Goal: Information Seeking & Learning: Find specific fact

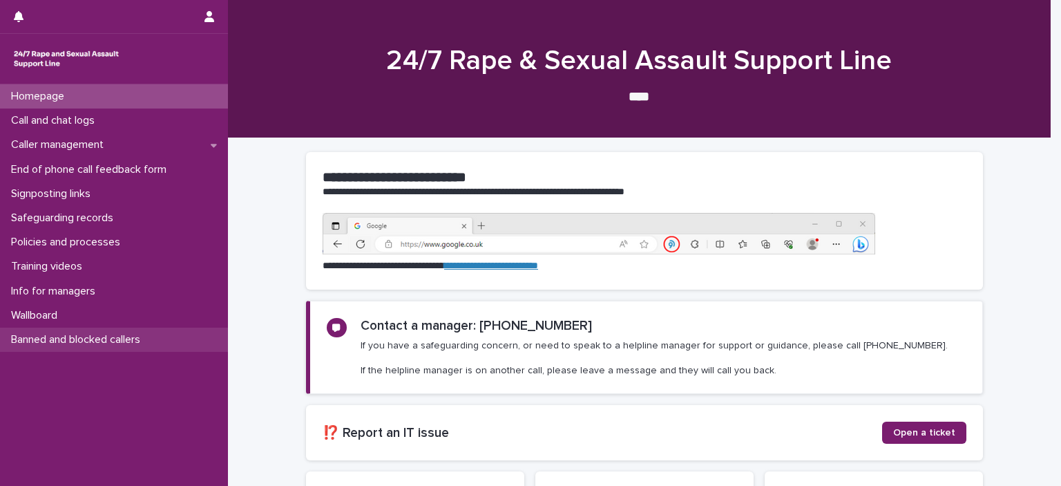
click at [75, 337] on p "Banned and blocked callers" at bounding box center [79, 339] width 146 height 13
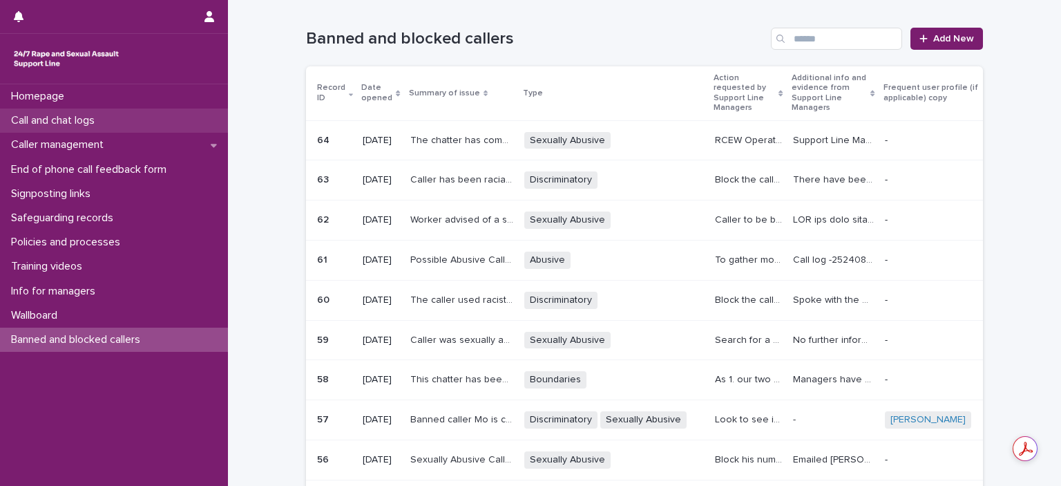
click at [69, 120] on p "Call and chat logs" at bounding box center [56, 120] width 100 height 13
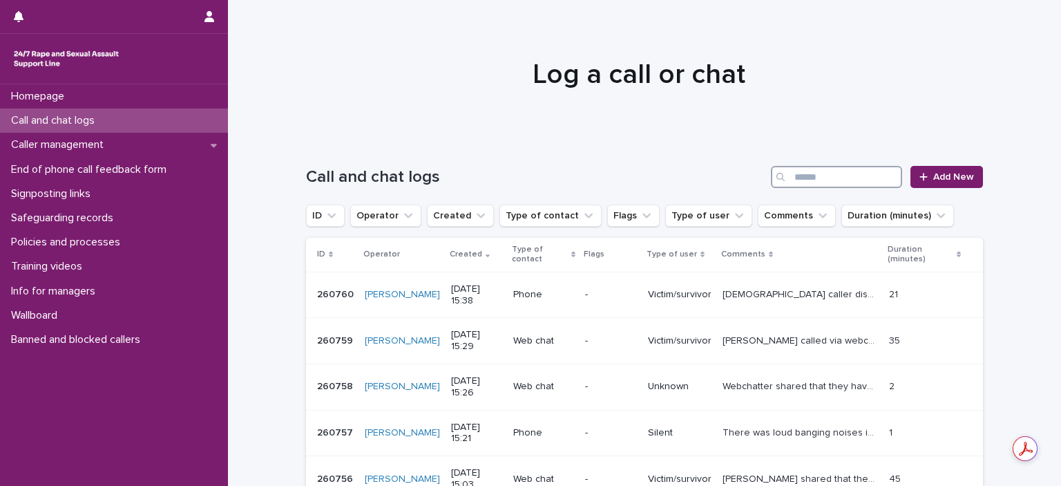
click at [843, 178] on input "Search" at bounding box center [836, 177] width 131 height 22
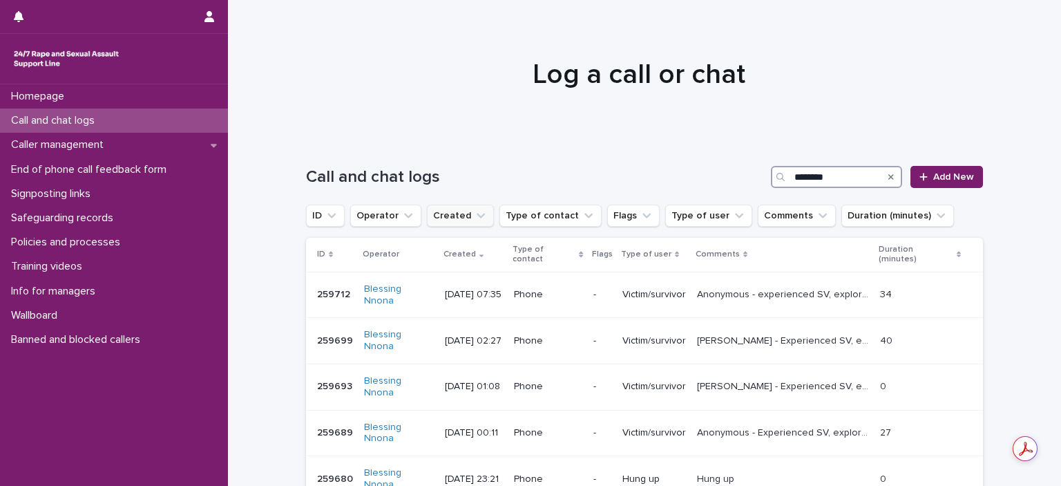
type input "********"
click at [474, 214] on icon "Created" at bounding box center [481, 216] width 14 height 14
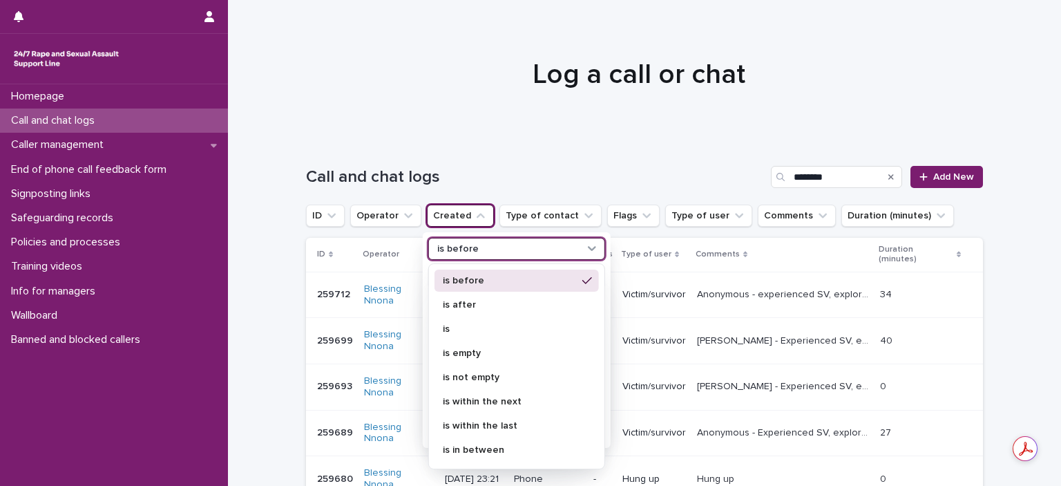
click at [473, 251] on div "is before" at bounding box center [508, 249] width 153 height 15
click at [471, 278] on p "is before" at bounding box center [510, 281] width 134 height 10
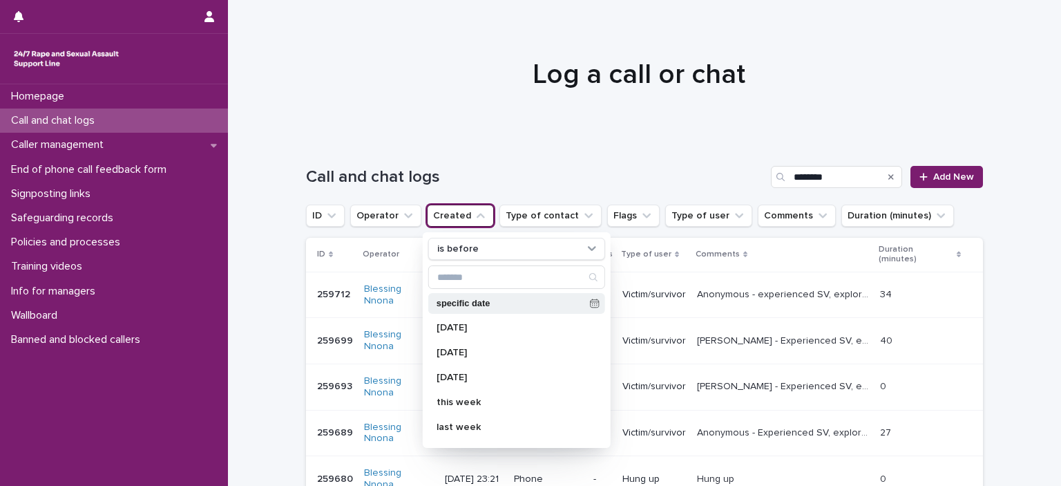
click at [471, 301] on p "specific date" at bounding box center [511, 303] width 148 height 9
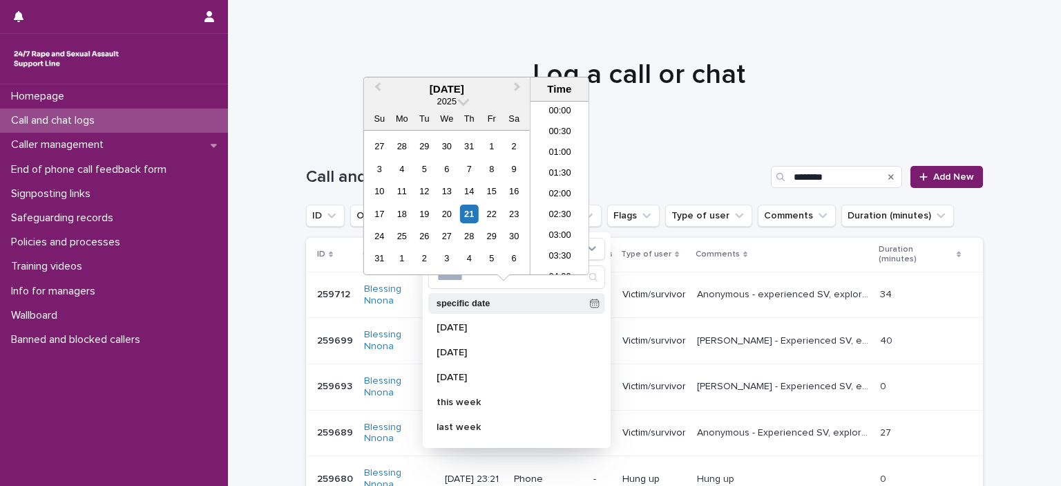
scroll to position [567, 0]
click at [403, 147] on div "28" at bounding box center [402, 146] width 19 height 19
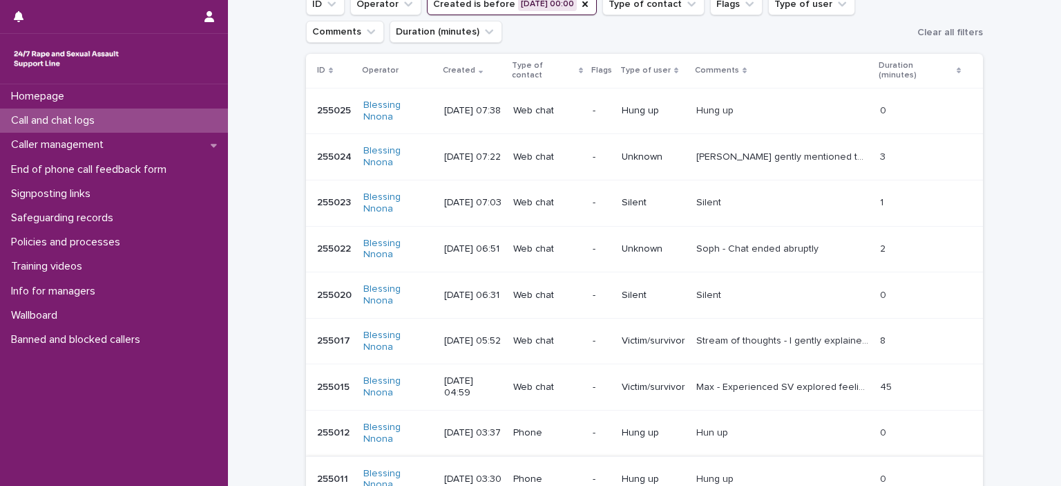
scroll to position [276, 0]
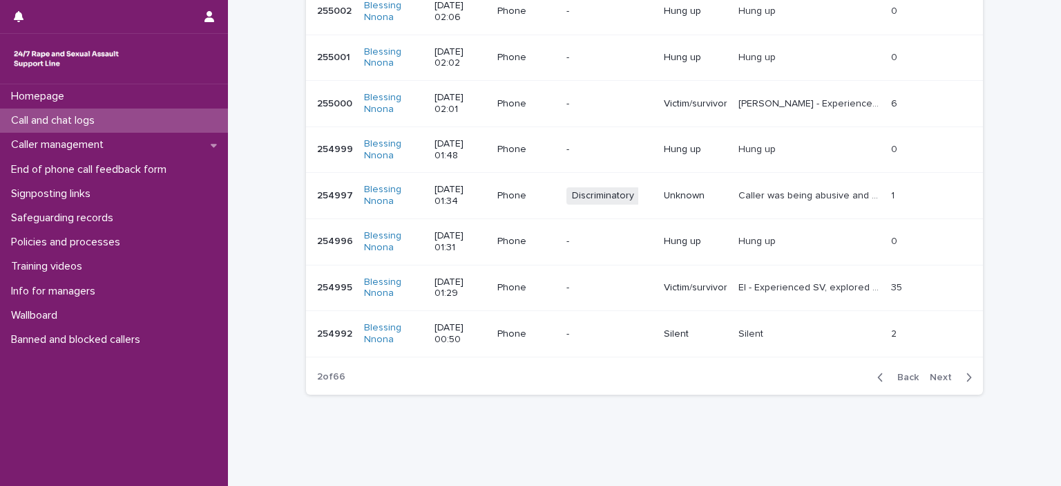
scroll to position [408, 0]
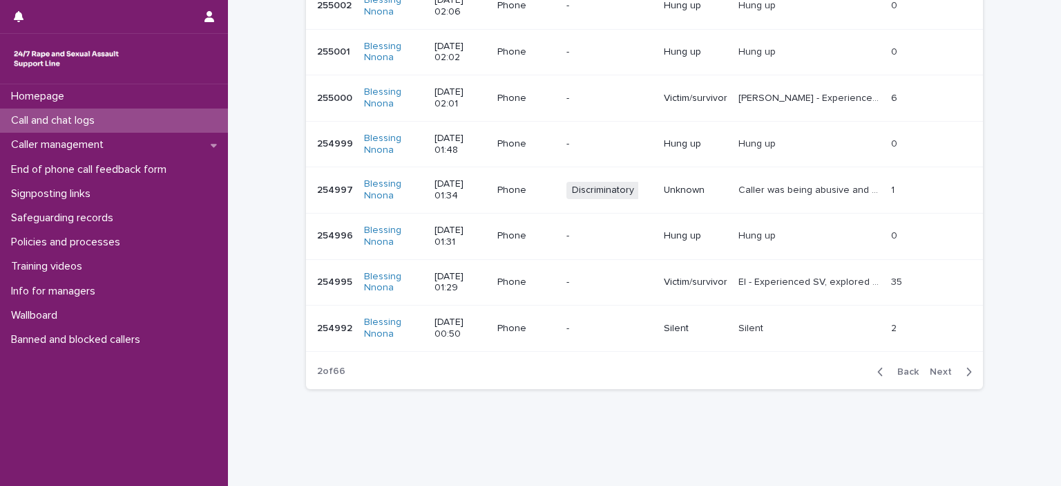
click at [551, 280] on p "Phone" at bounding box center [527, 282] width 58 height 12
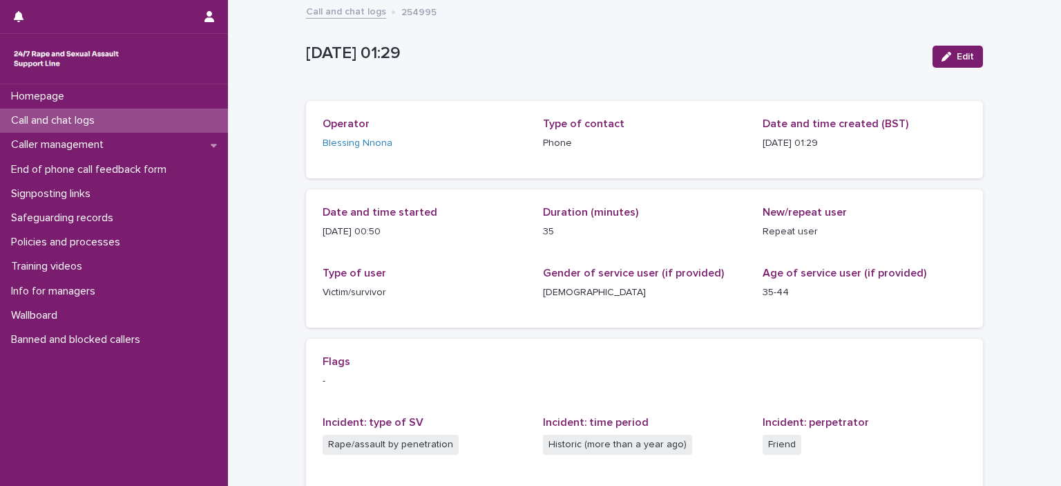
click at [50, 121] on p "Call and chat logs" at bounding box center [56, 120] width 100 height 13
click at [332, 8] on link "Call and chat logs" at bounding box center [346, 11] width 80 height 16
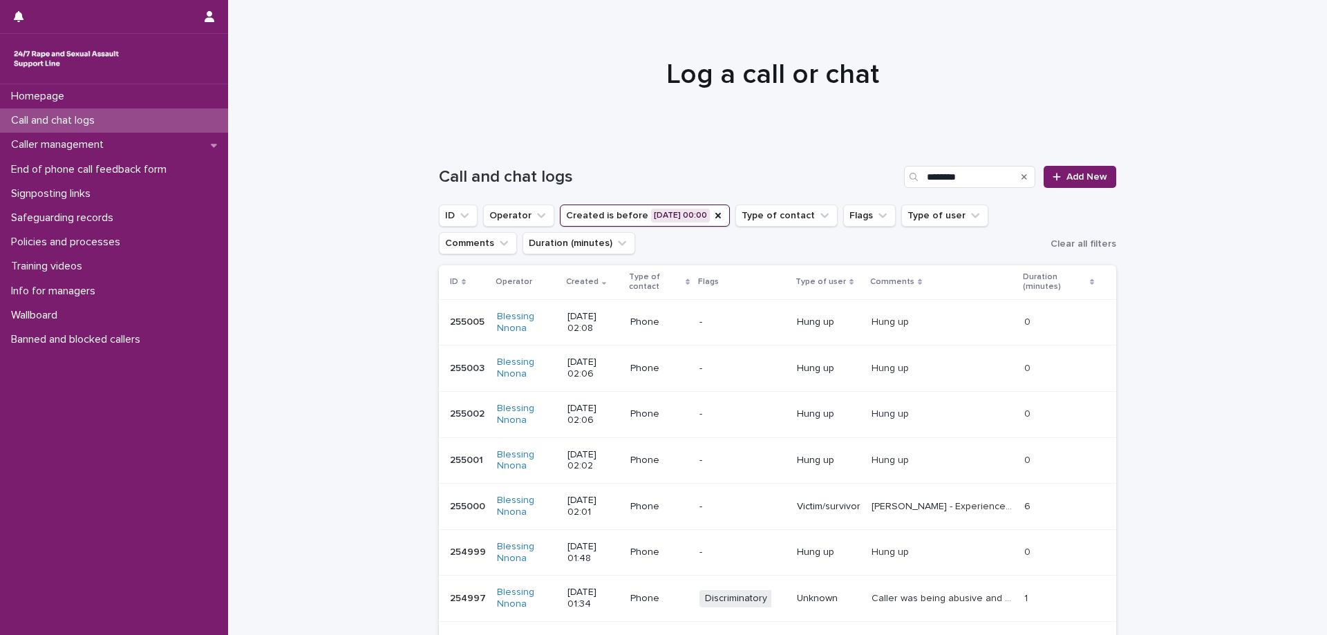
click at [1021, 177] on icon "Search" at bounding box center [1024, 177] width 6 height 8
click at [990, 178] on input "Search" at bounding box center [969, 177] width 131 height 22
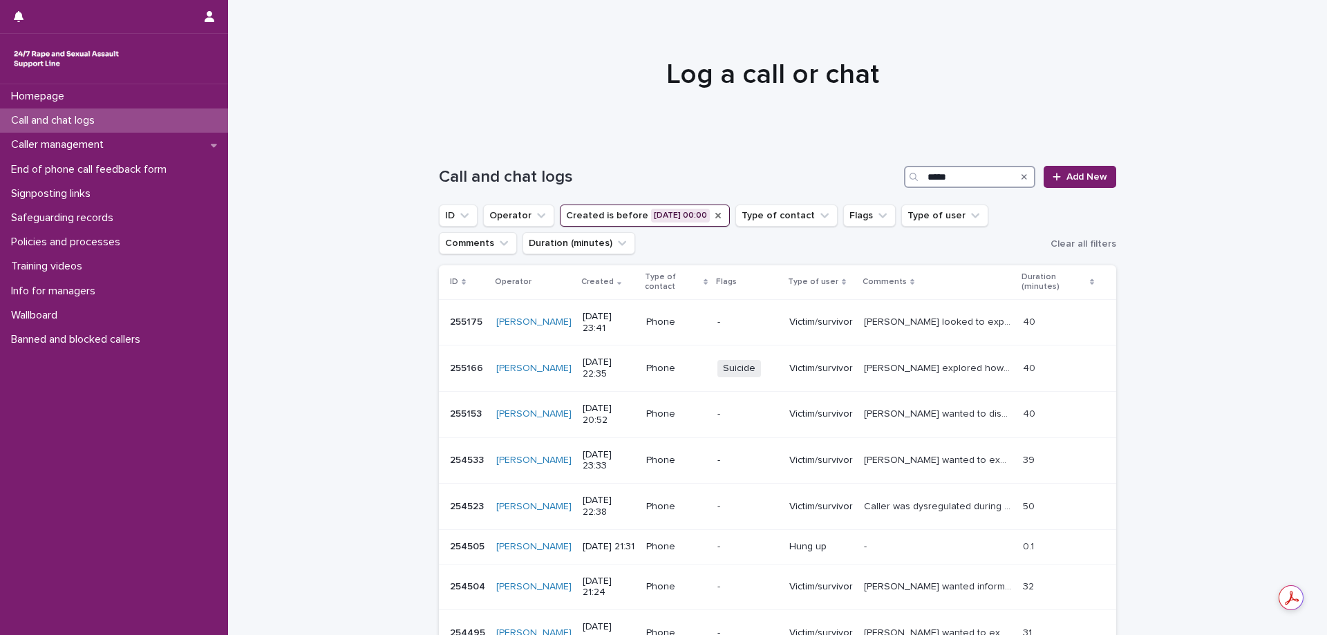
type input "*****"
click at [712, 213] on icon "Created" at bounding box center [717, 215] width 11 height 11
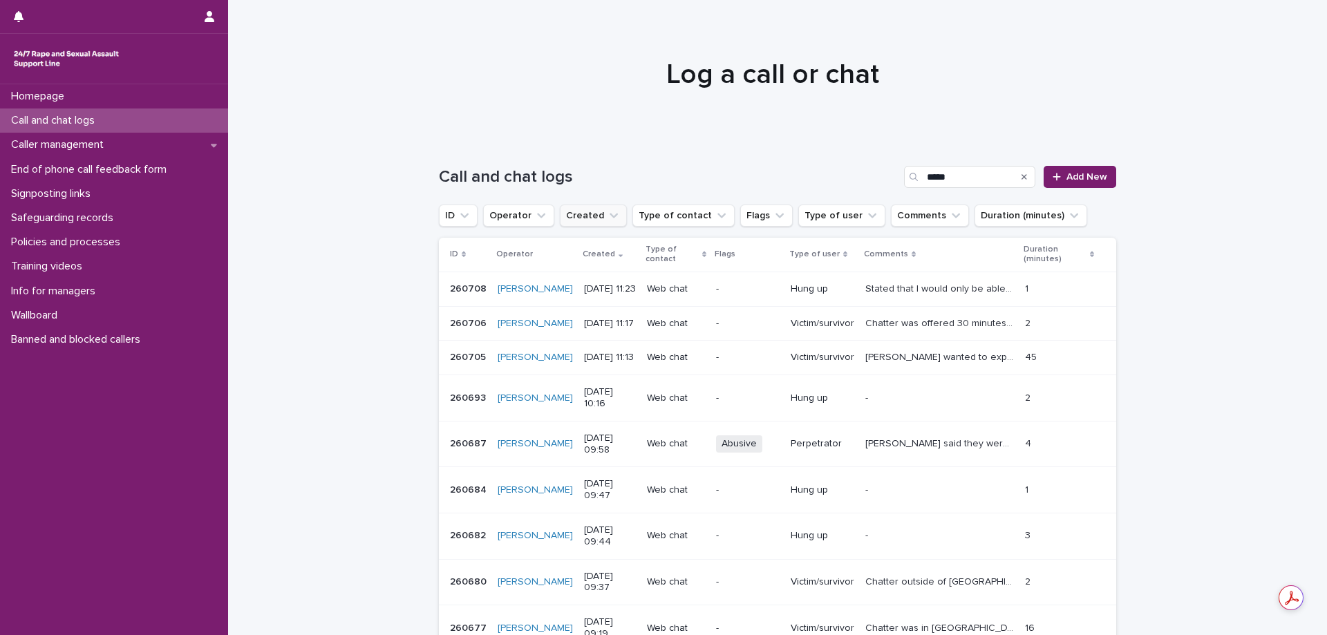
click at [610, 215] on icon "Created" at bounding box center [614, 216] width 8 height 5
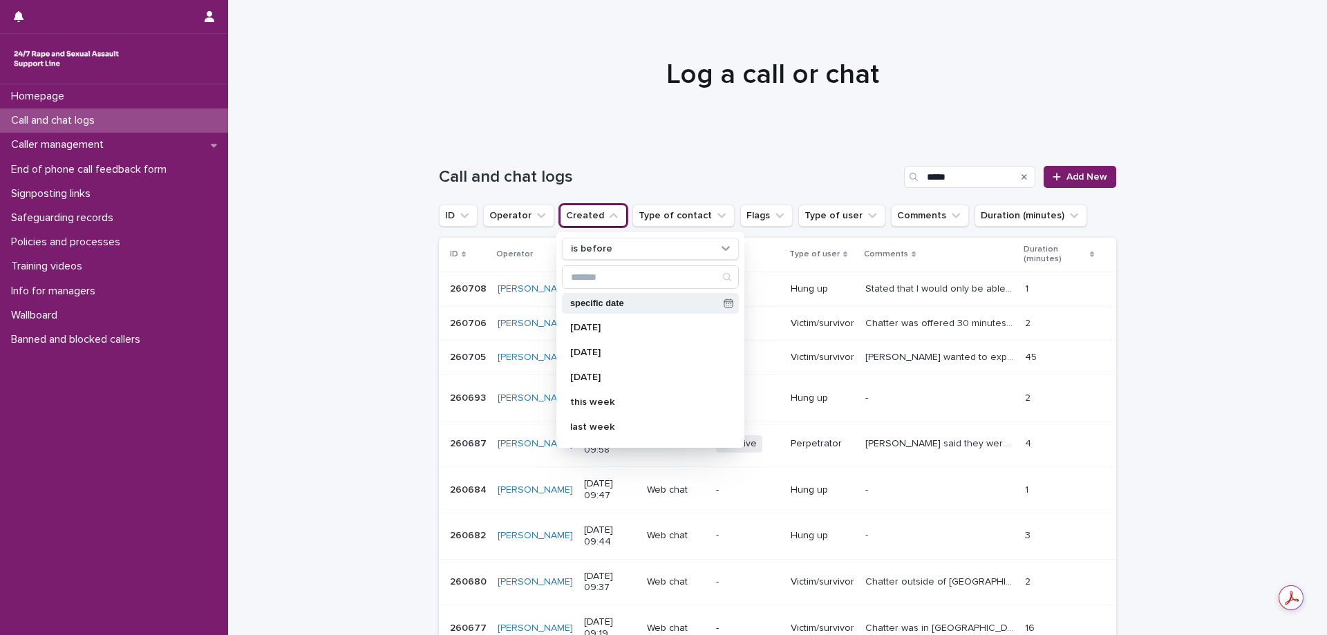
click at [612, 303] on p "specific date" at bounding box center [644, 303] width 148 height 9
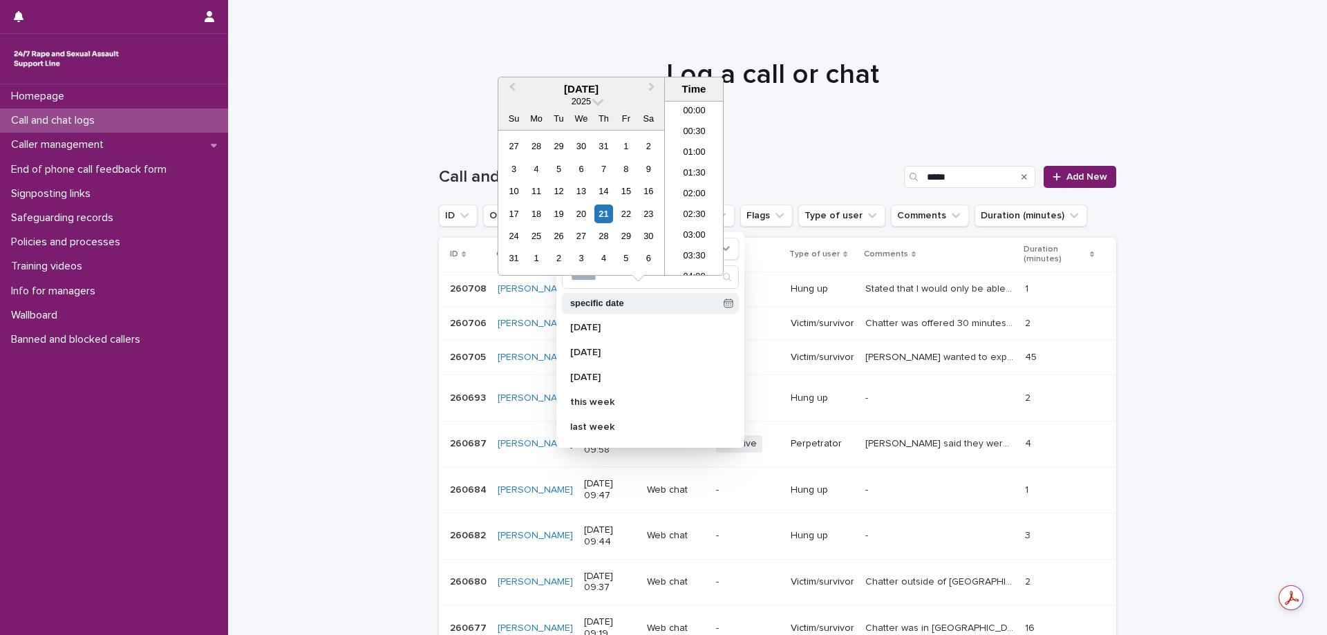
scroll to position [587, 0]
click at [578, 164] on div "6" at bounding box center [581, 169] width 19 height 19
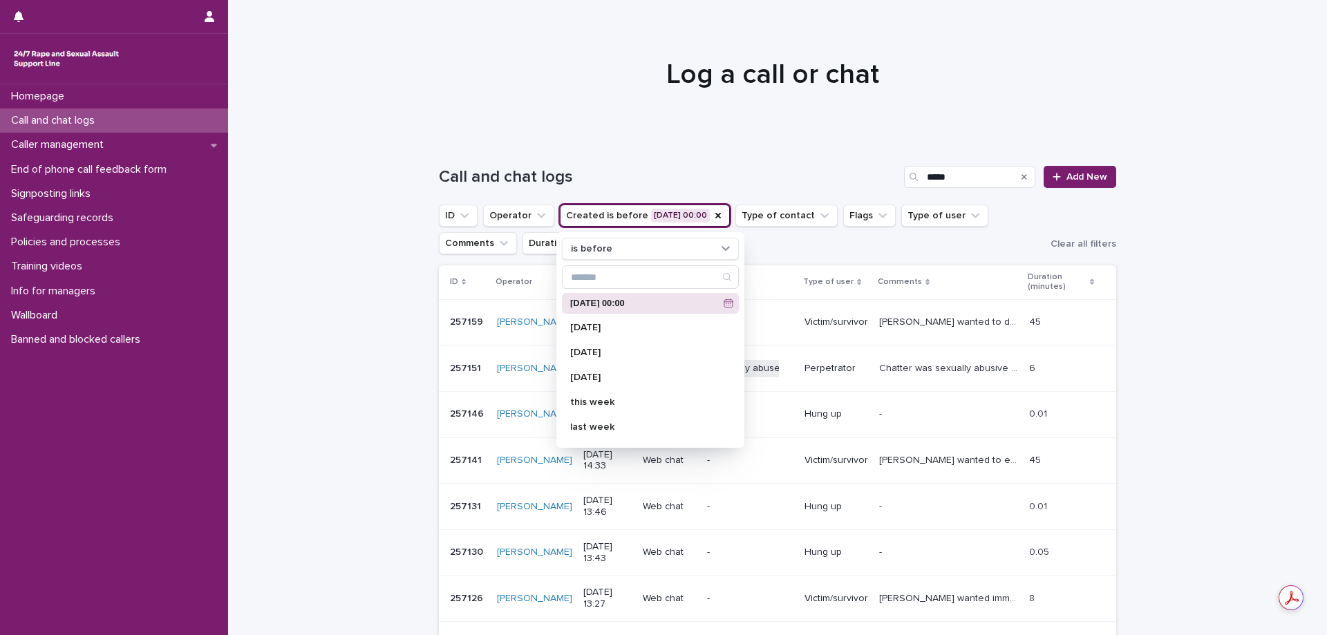
click at [807, 252] on ul "ID Operator Created is before 6/8/2025 00:00 is before 6/8/2025 00:00 today yes…" at bounding box center [742, 229] width 612 height 55
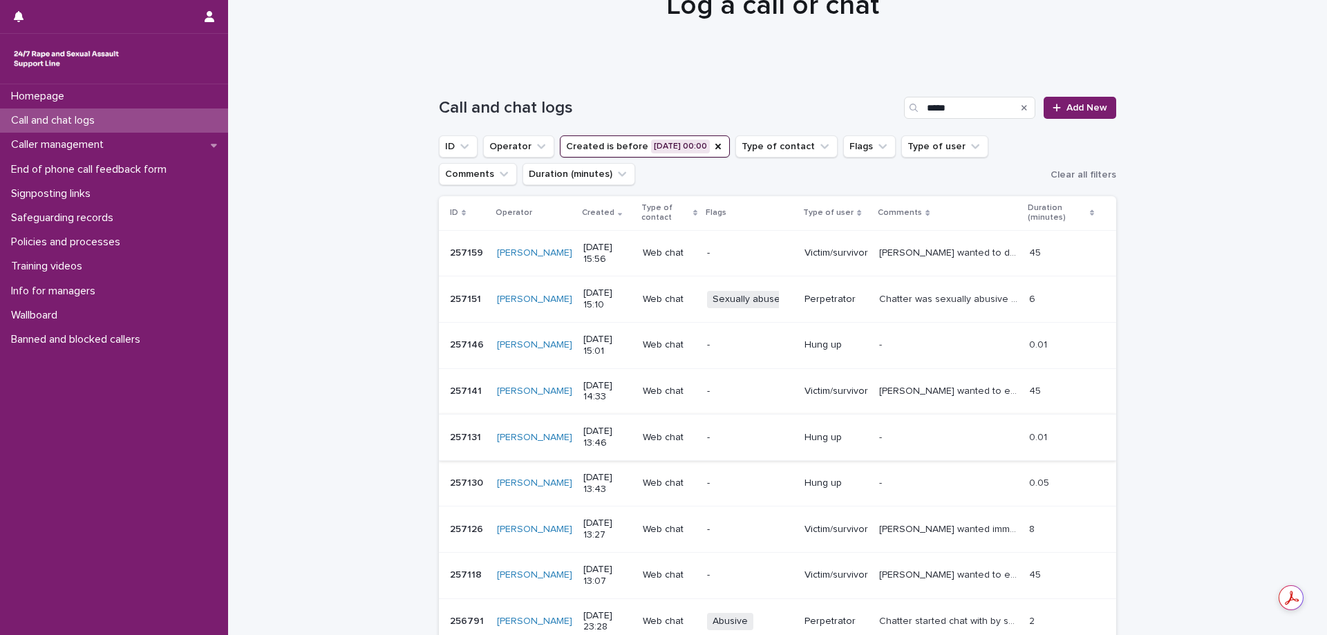
scroll to position [138, 0]
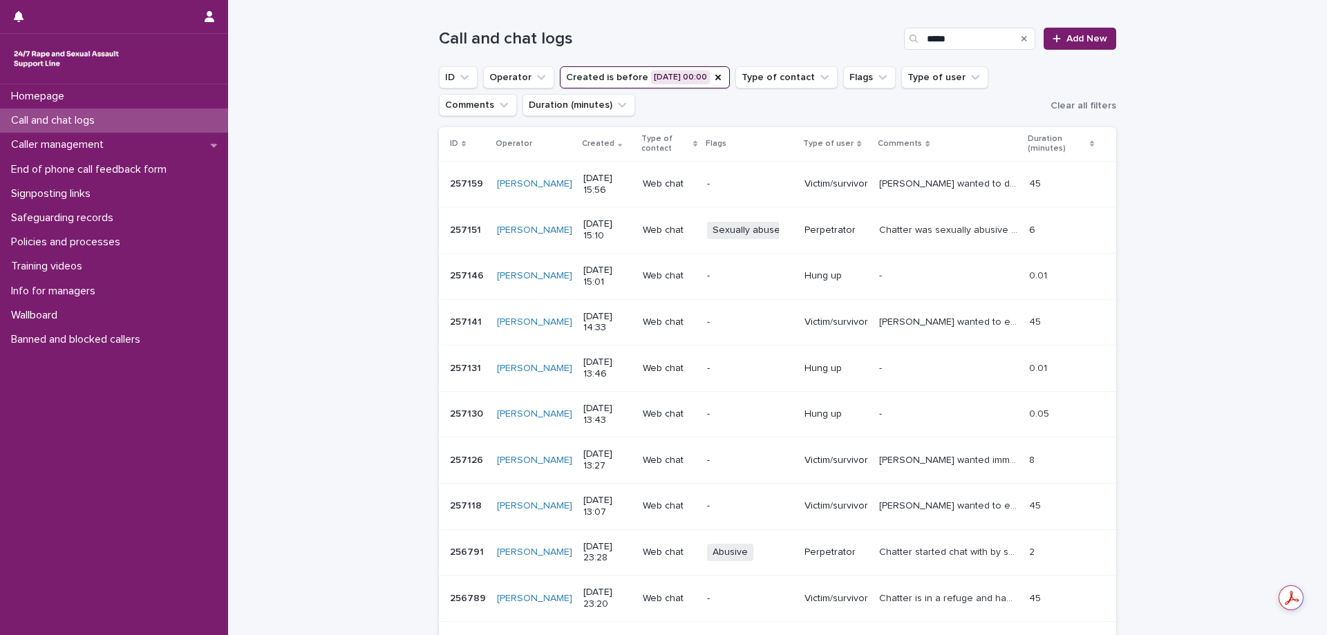
click at [899, 229] on p "Chatter was sexually abusive - started of by saying they needed support and the…" at bounding box center [950, 229] width 142 height 15
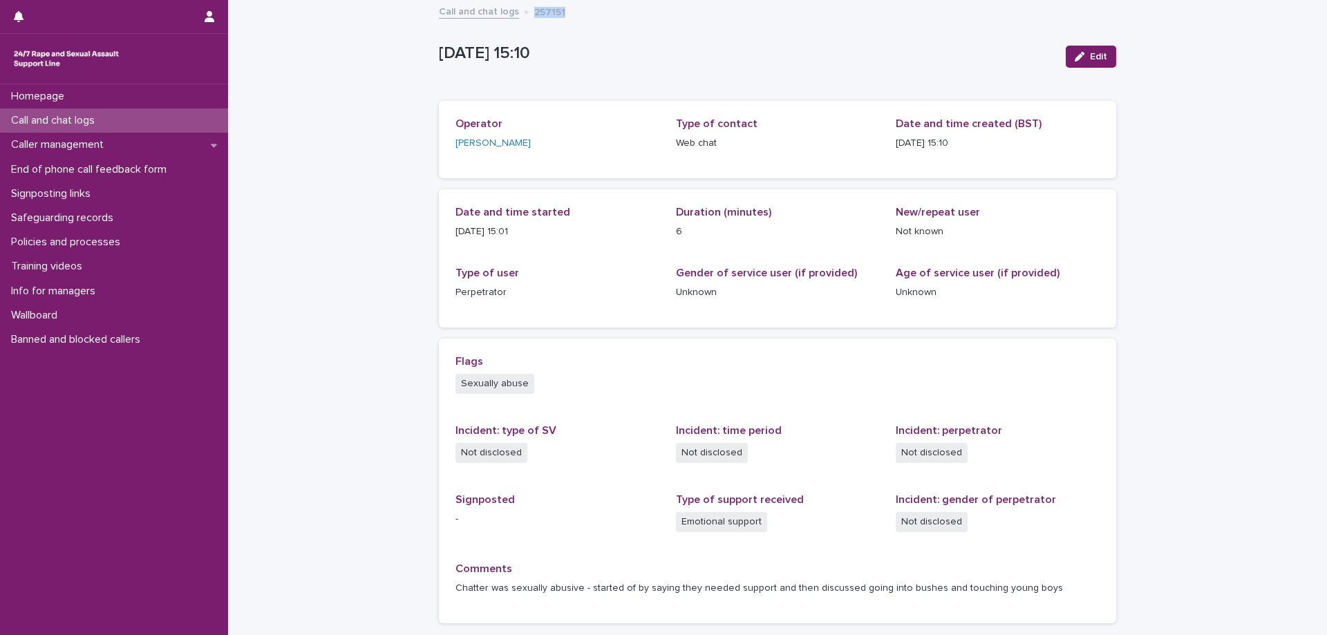
drag, startPoint x: 527, startPoint y: 11, endPoint x: 558, endPoint y: 13, distance: 31.2
click at [558, 13] on div "Call and chat logs 257151" at bounding box center [777, 12] width 691 height 19
copy p "257151"
click at [563, 53] on p "5/8/2025 15:10" at bounding box center [747, 54] width 616 height 20
click at [489, 10] on link "Call and chat logs" at bounding box center [479, 11] width 80 height 16
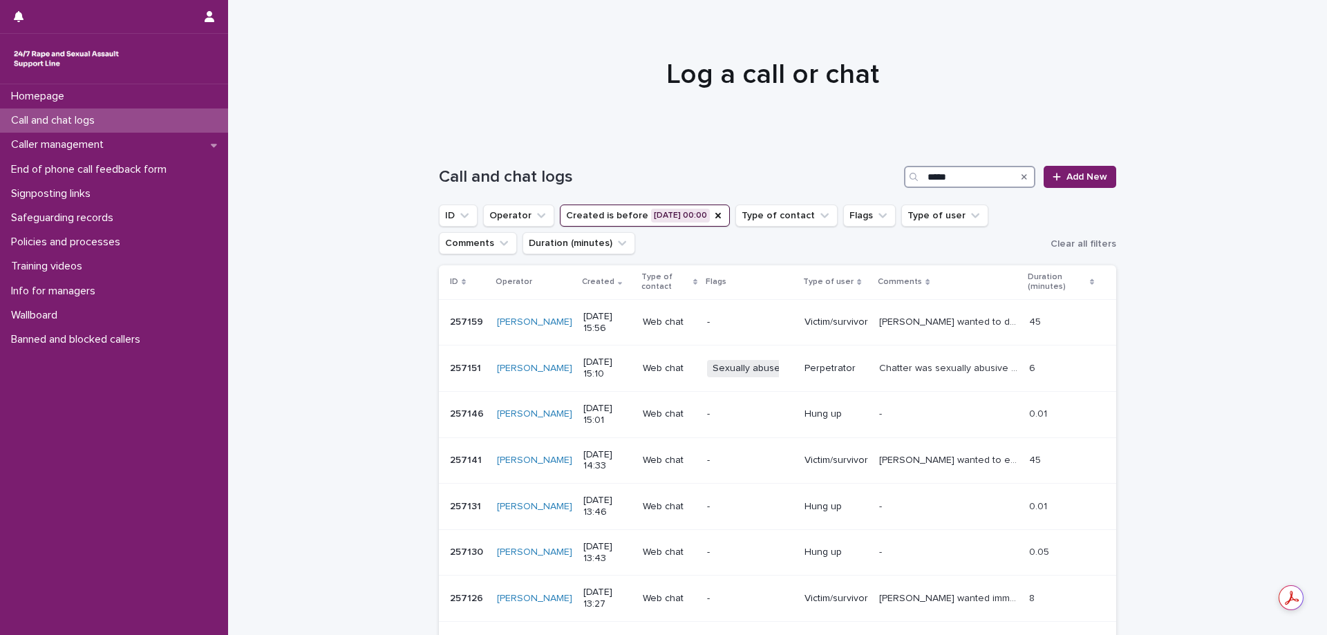
drag, startPoint x: 967, startPoint y: 171, endPoint x: 907, endPoint y: 176, distance: 60.4
click at [907, 176] on div "*****" at bounding box center [969, 177] width 131 height 22
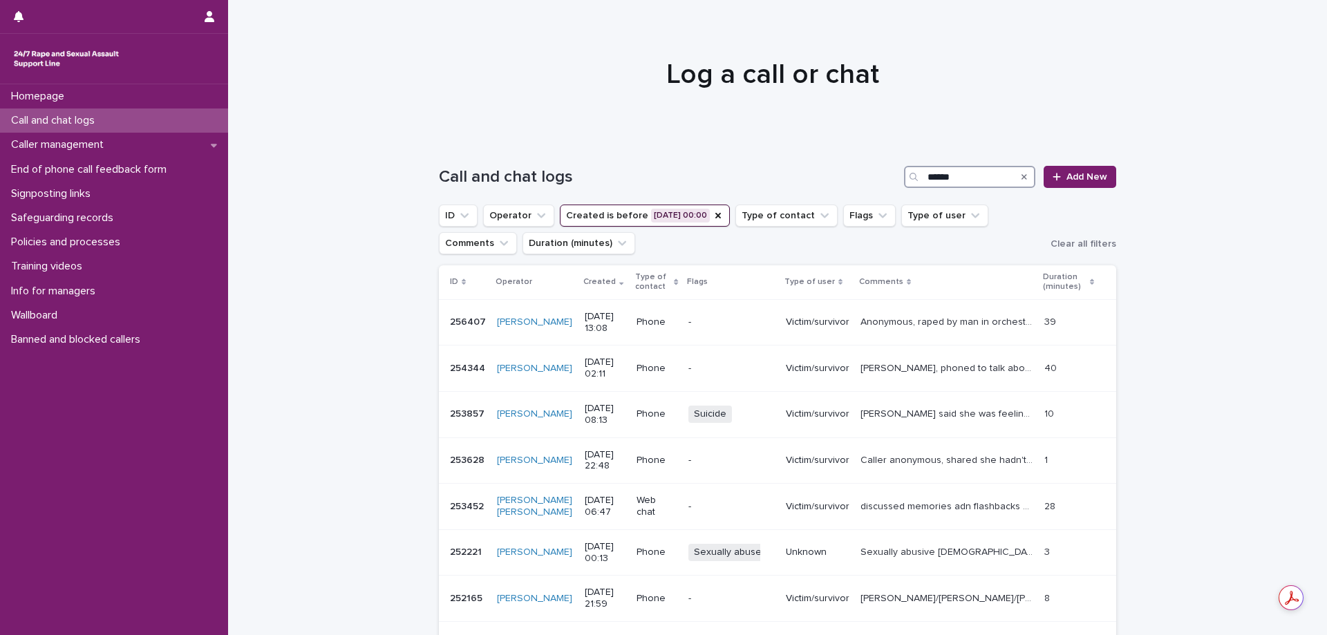
type input "******"
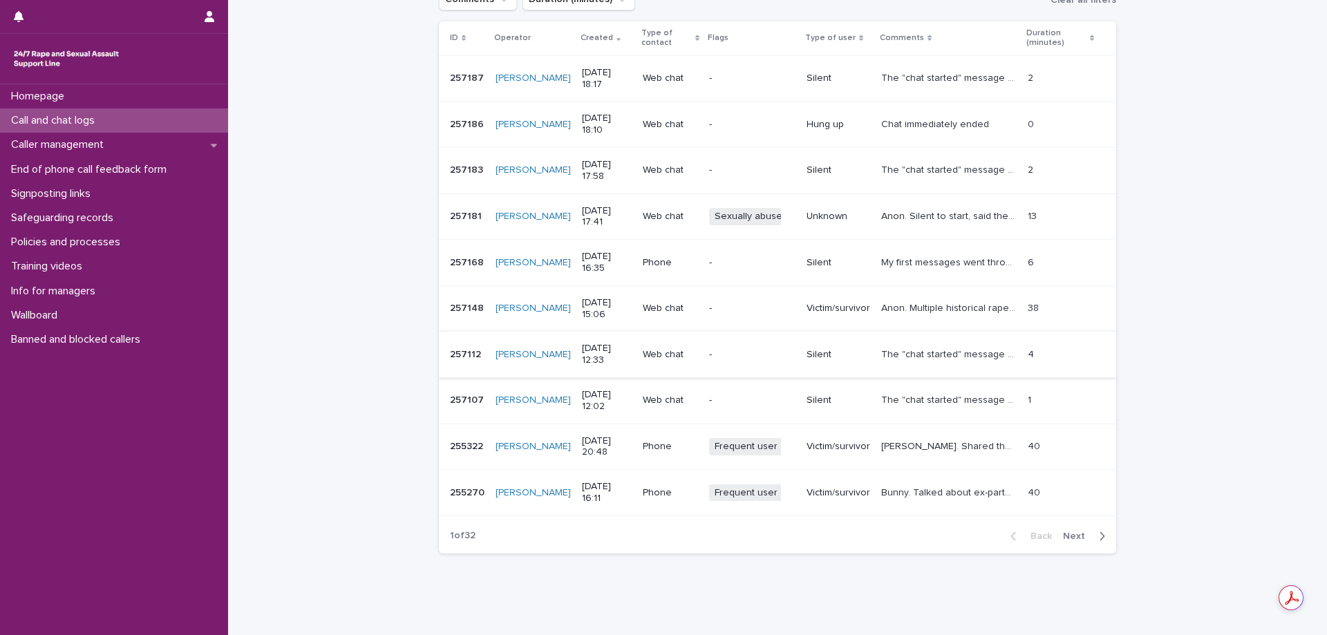
scroll to position [276, 0]
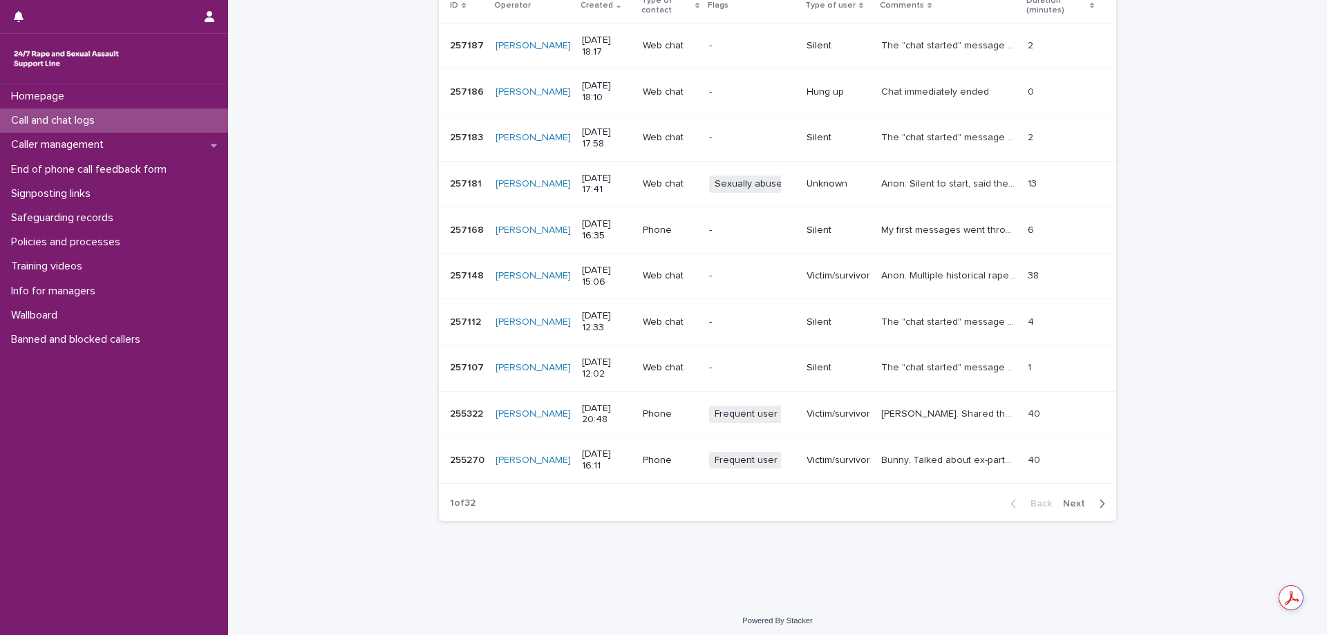
click at [718, 166] on td "Sexually abuse + 0" at bounding box center [752, 184] width 97 height 46
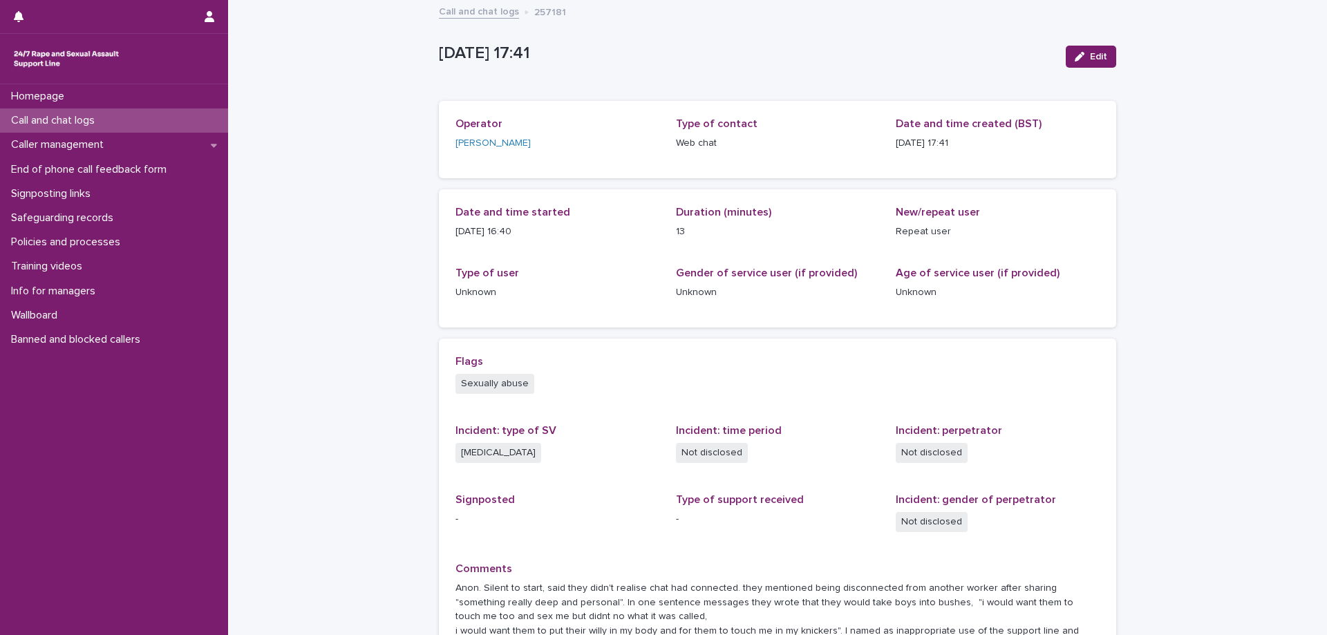
click at [473, 11] on link "Call and chat logs" at bounding box center [479, 11] width 80 height 16
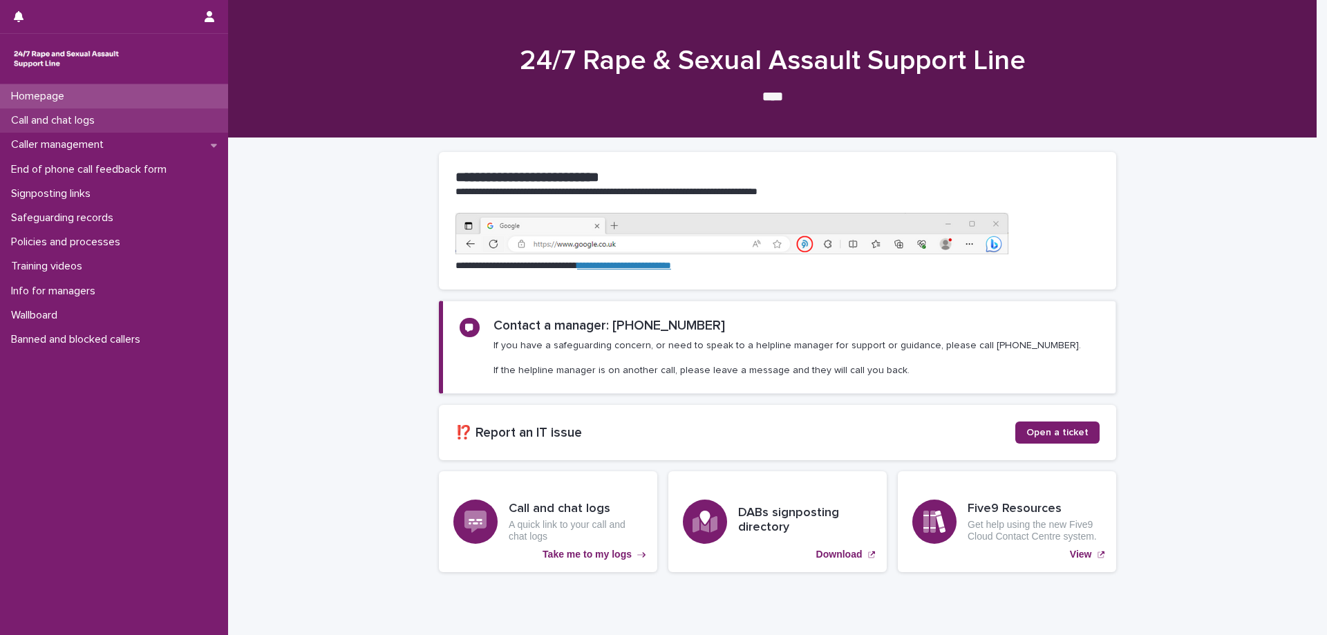
click at [130, 109] on div "Call and chat logs" at bounding box center [114, 120] width 228 height 24
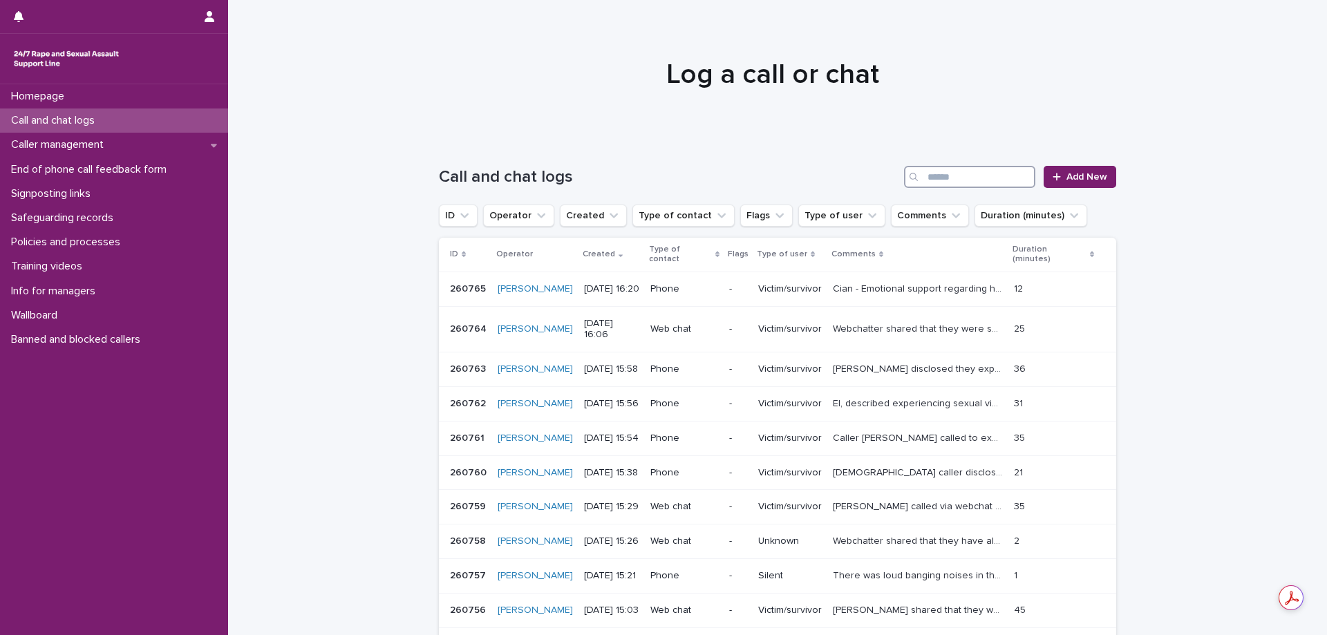
click at [945, 174] on input "Search" at bounding box center [969, 177] width 131 height 22
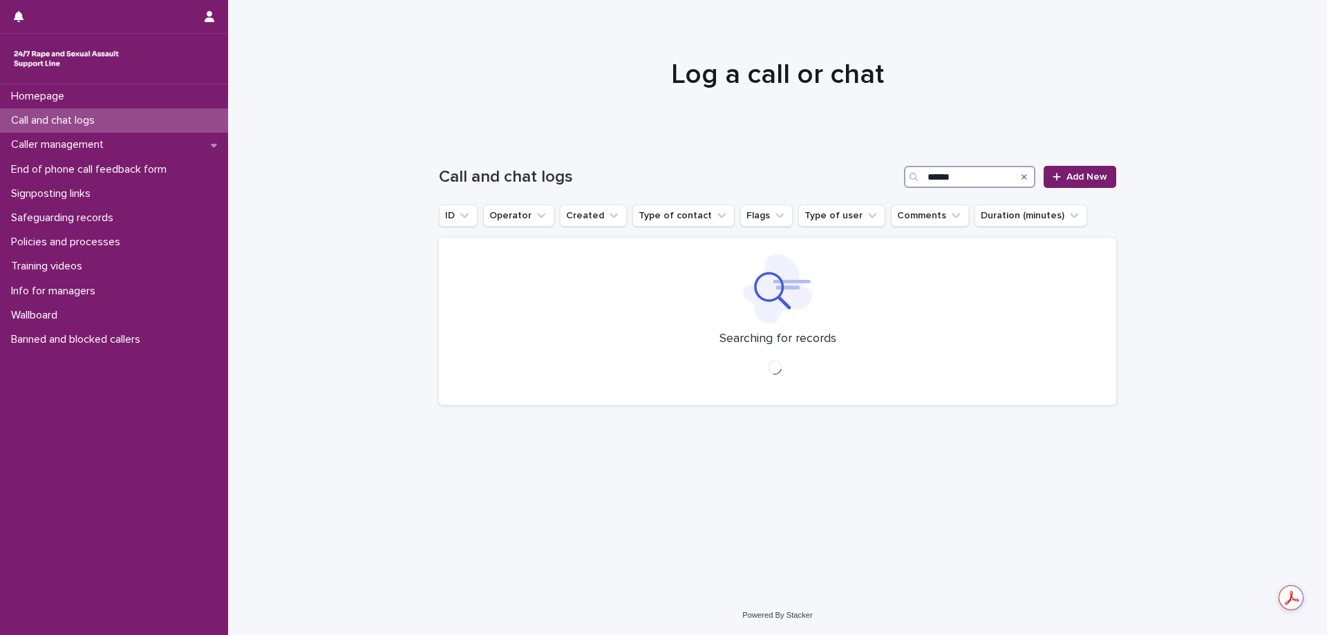
type input "******"
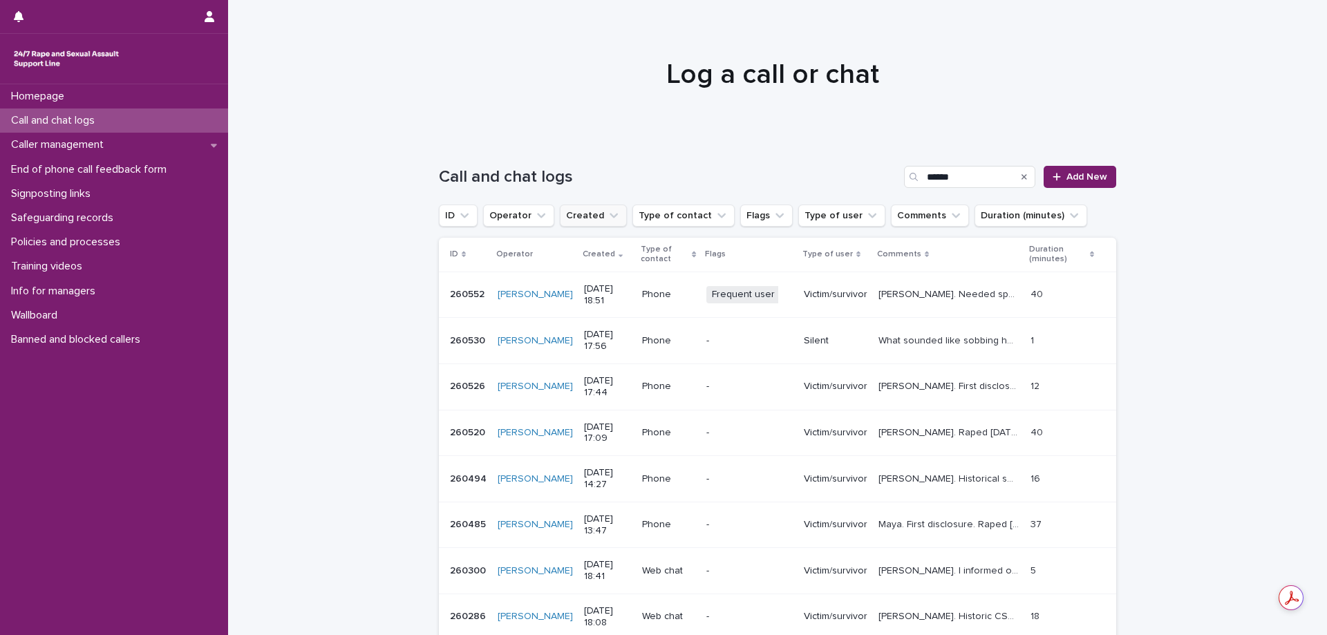
click at [607, 220] on icon "Created" at bounding box center [614, 216] width 14 height 14
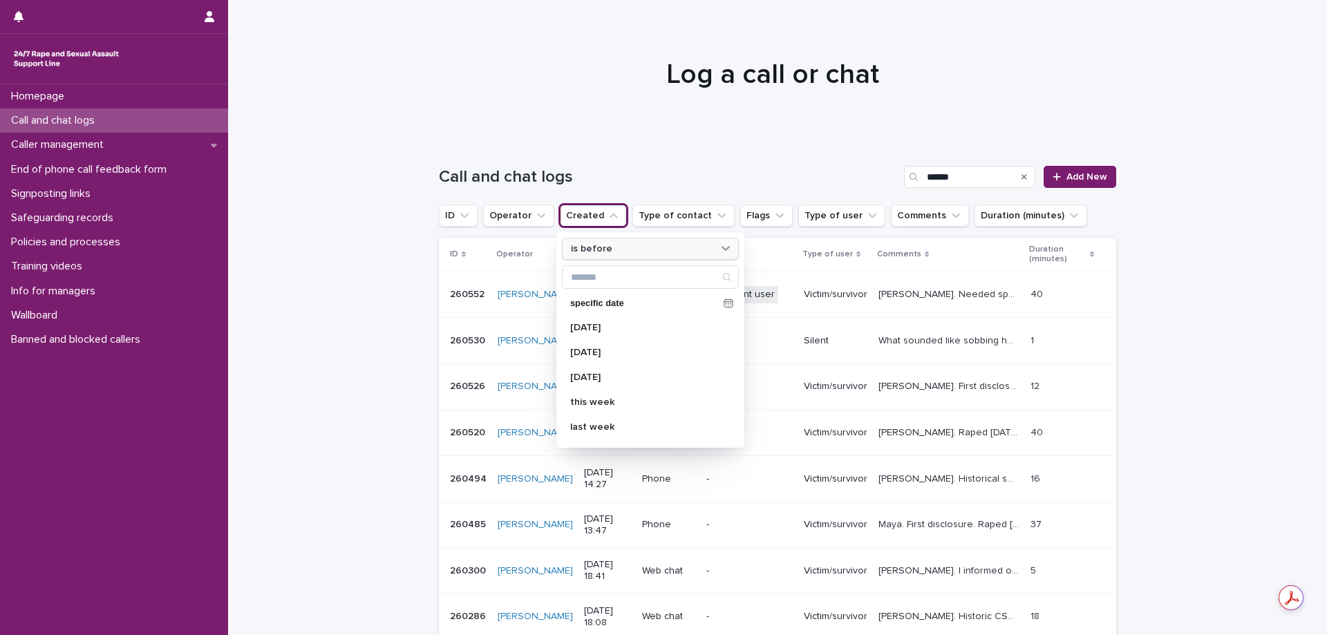
click at [586, 251] on p "is before" at bounding box center [591, 249] width 41 height 12
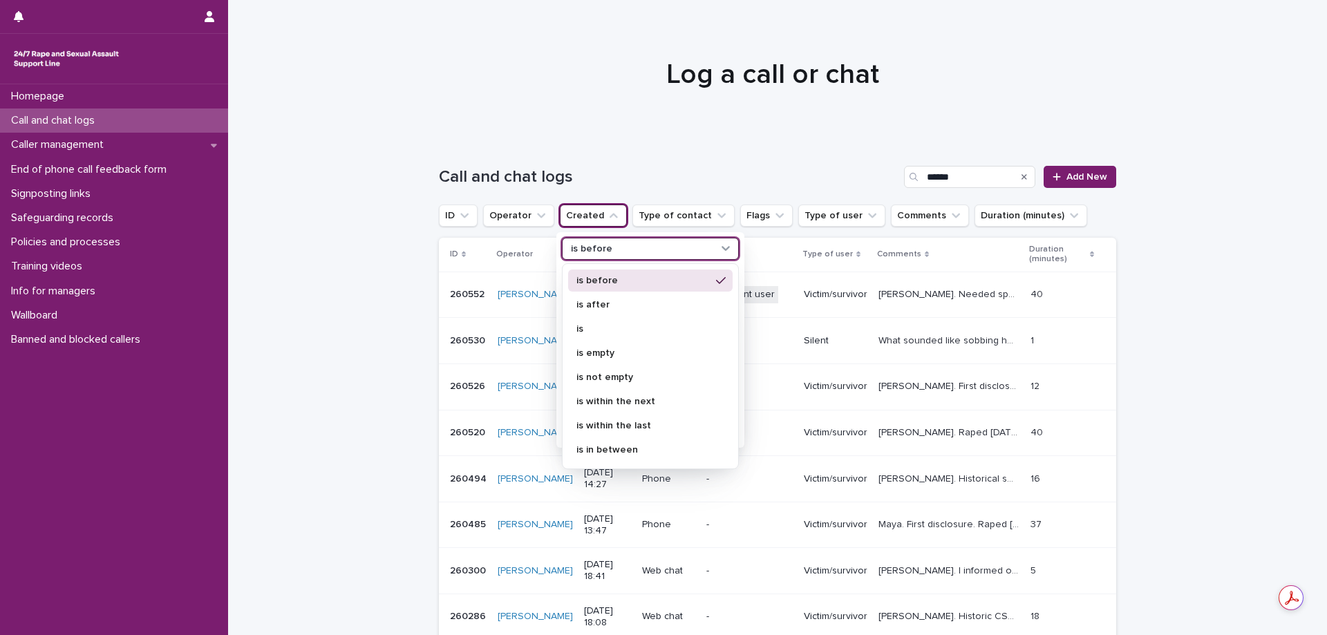
click at [632, 283] on p "is before" at bounding box center [643, 281] width 134 height 10
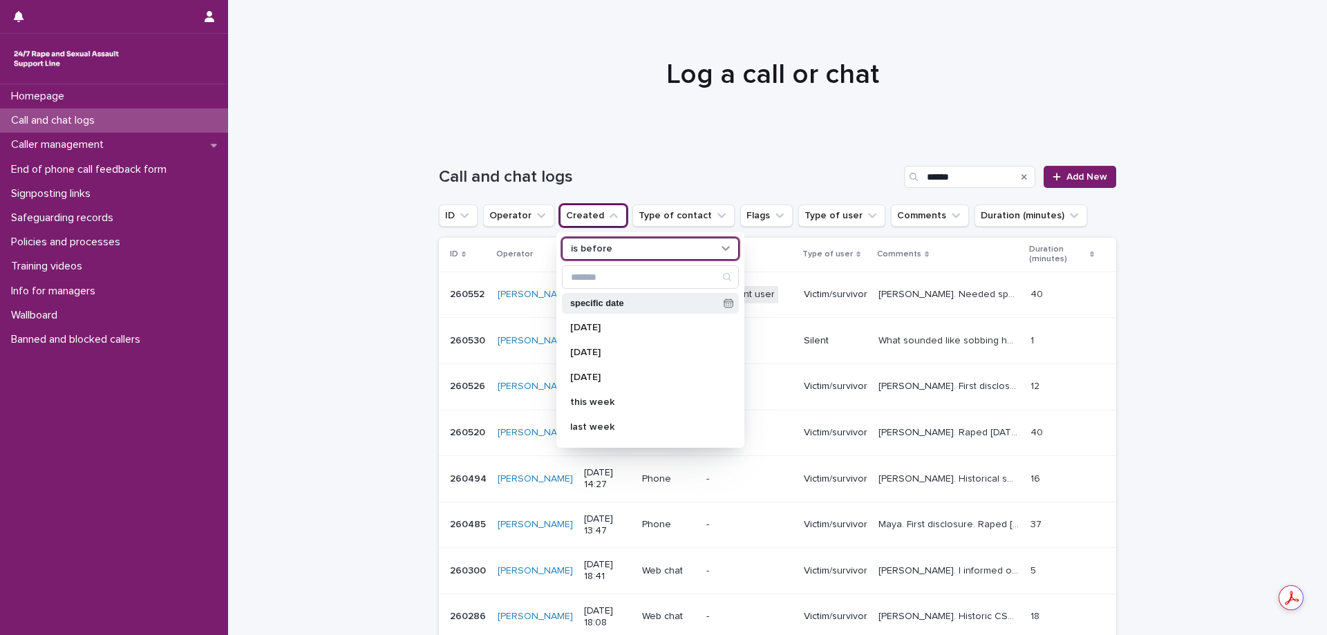
click at [604, 300] on p "specific date" at bounding box center [644, 303] width 148 height 9
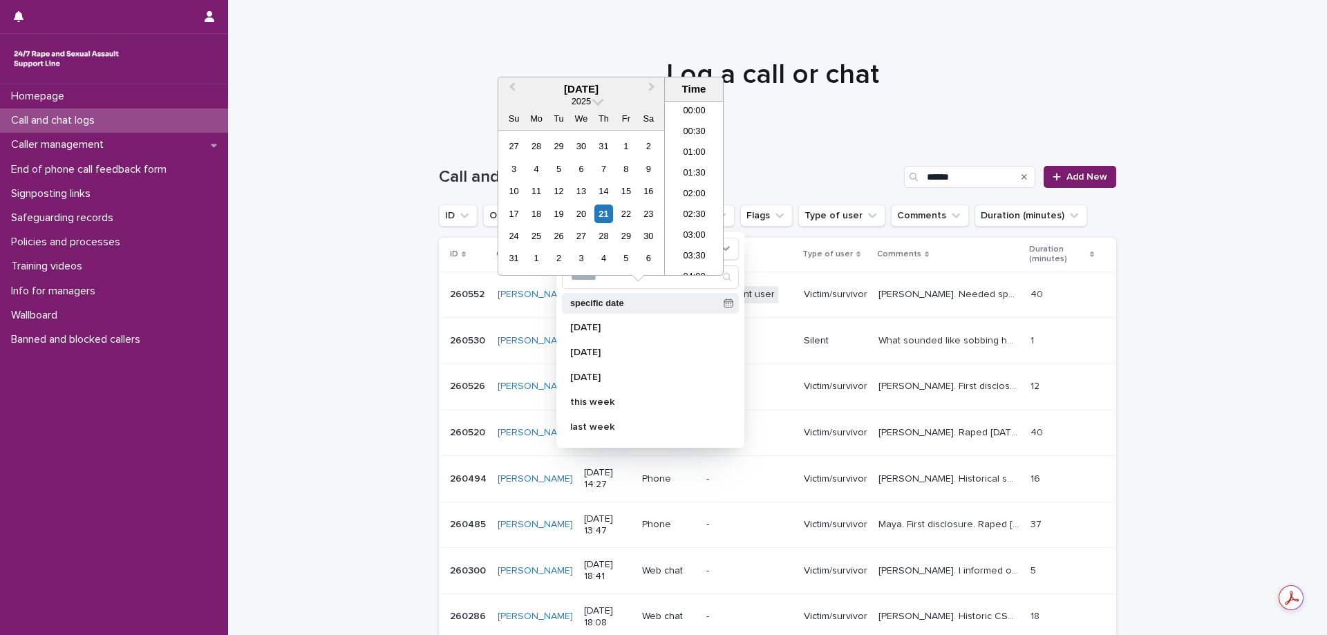
scroll to position [608, 0]
click at [580, 164] on div "6" at bounding box center [581, 169] width 19 height 19
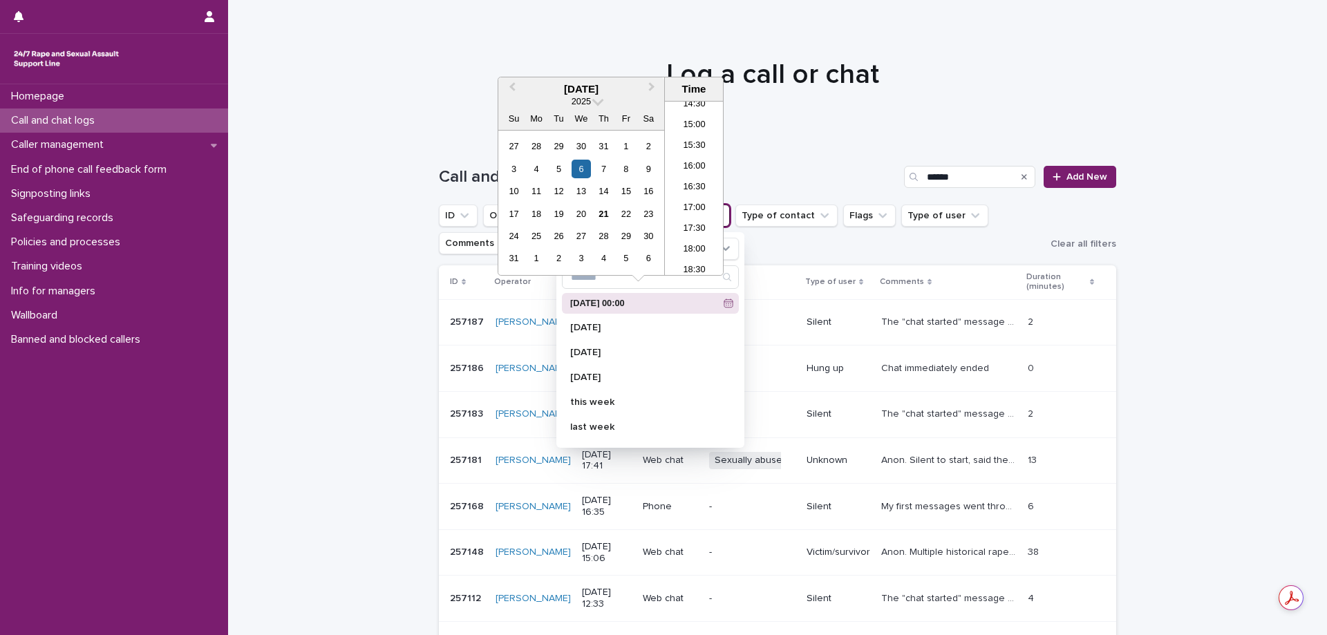
click at [385, 330] on div "Loading... Saving… Loading... Saving… Call and chat logs ****** Add New ID Oper…" at bounding box center [777, 507] width 1099 height 739
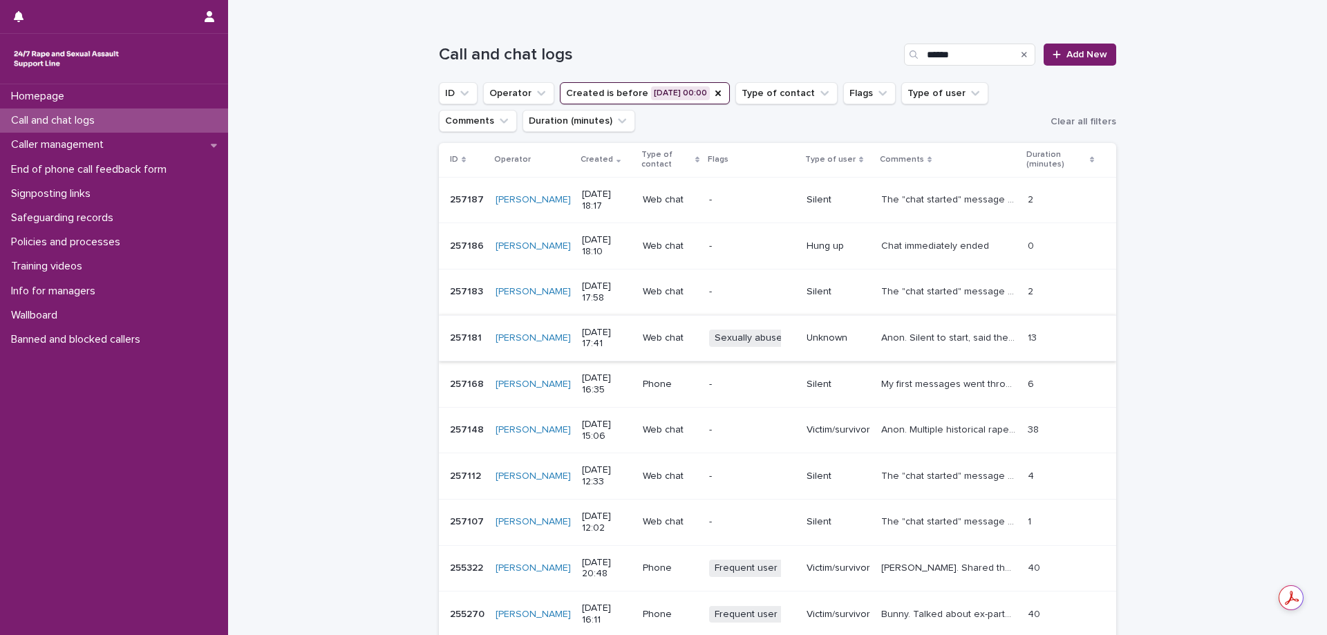
scroll to position [138, 0]
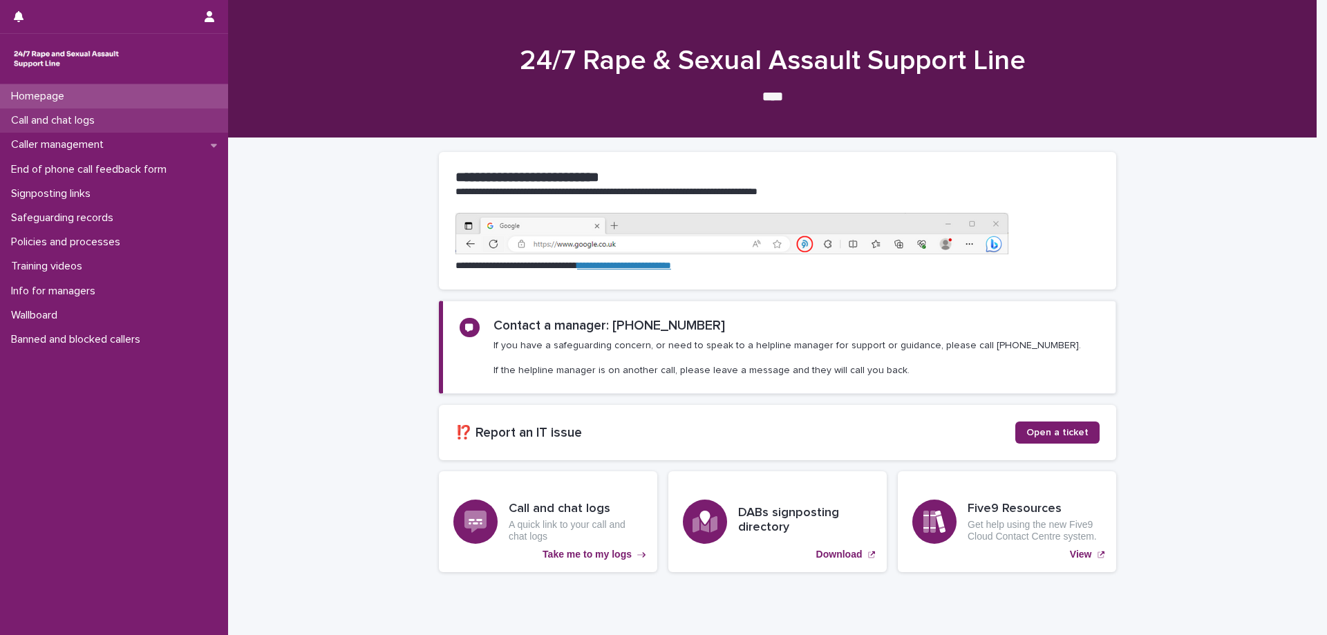
click at [106, 122] on p "Call and chat logs" at bounding box center [56, 120] width 100 height 13
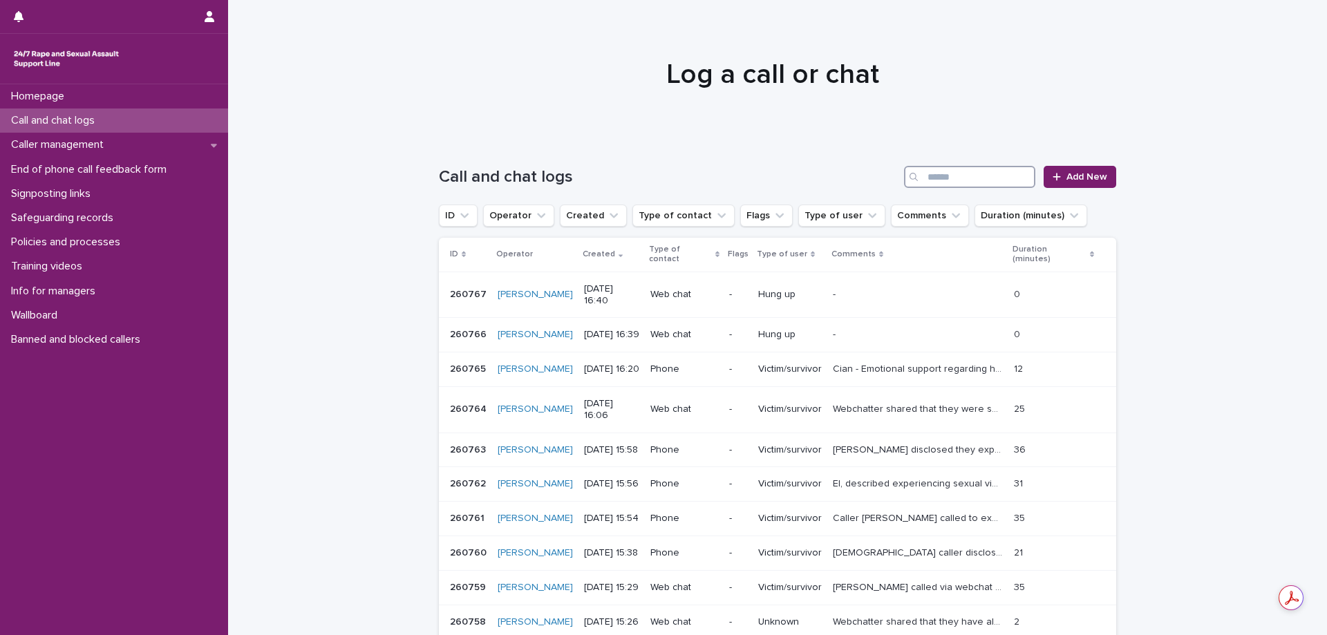
click at [981, 180] on input "Search" at bounding box center [969, 177] width 131 height 22
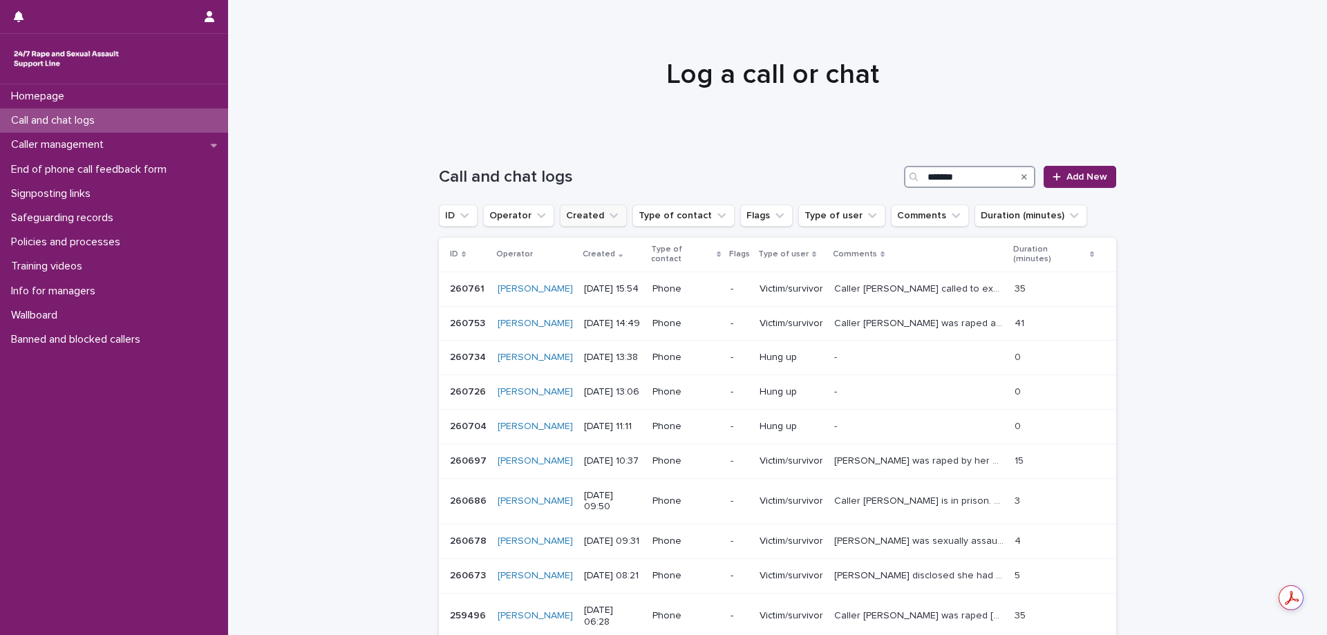
type input "*******"
click at [580, 215] on button "Created" at bounding box center [593, 216] width 67 height 22
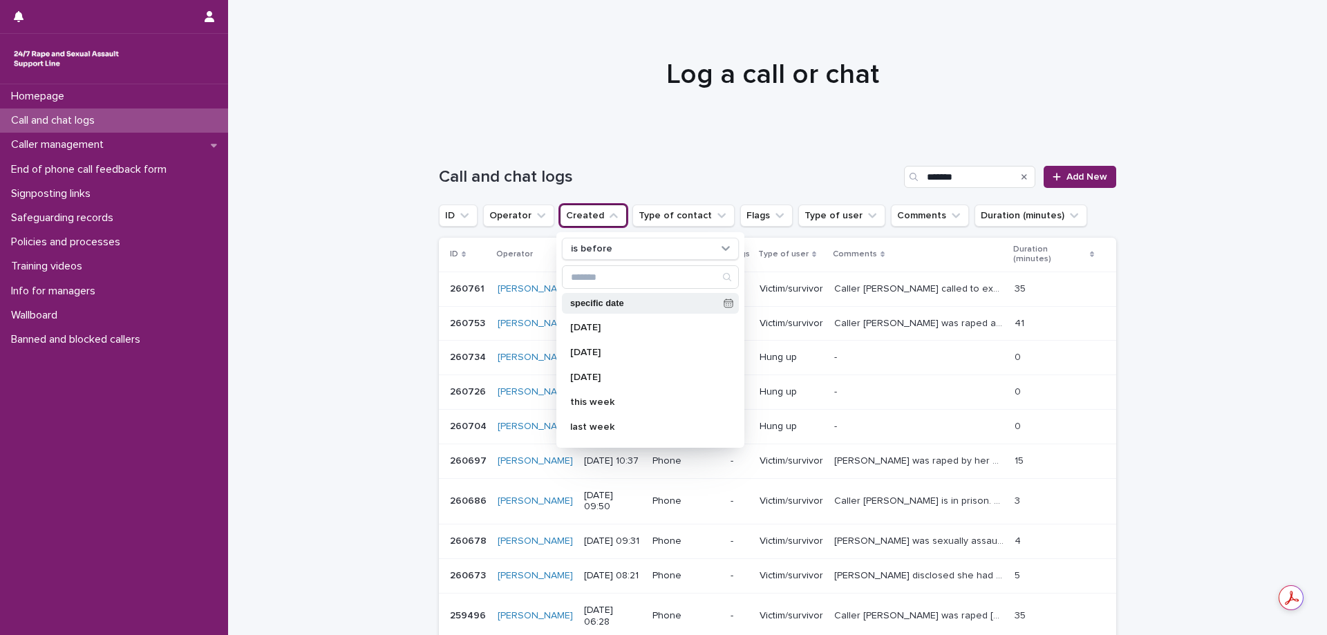
click at [591, 303] on p "specific date" at bounding box center [644, 303] width 148 height 9
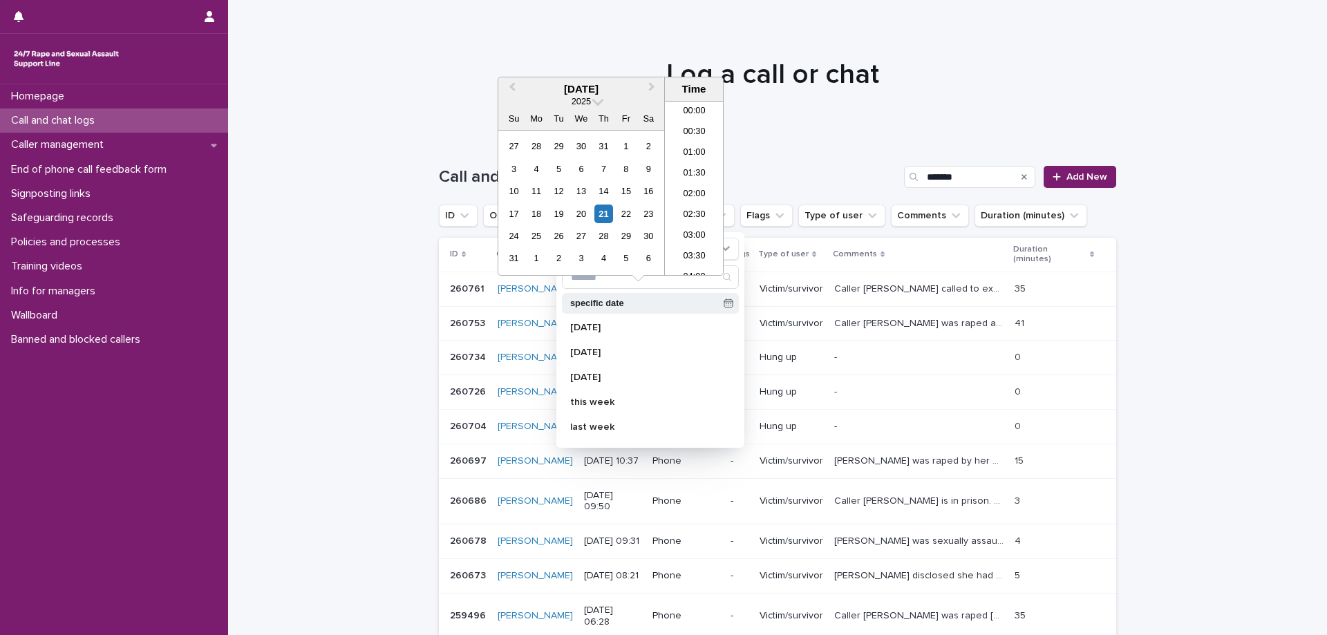
scroll to position [608, 0]
click at [583, 166] on div "6" at bounding box center [581, 169] width 19 height 19
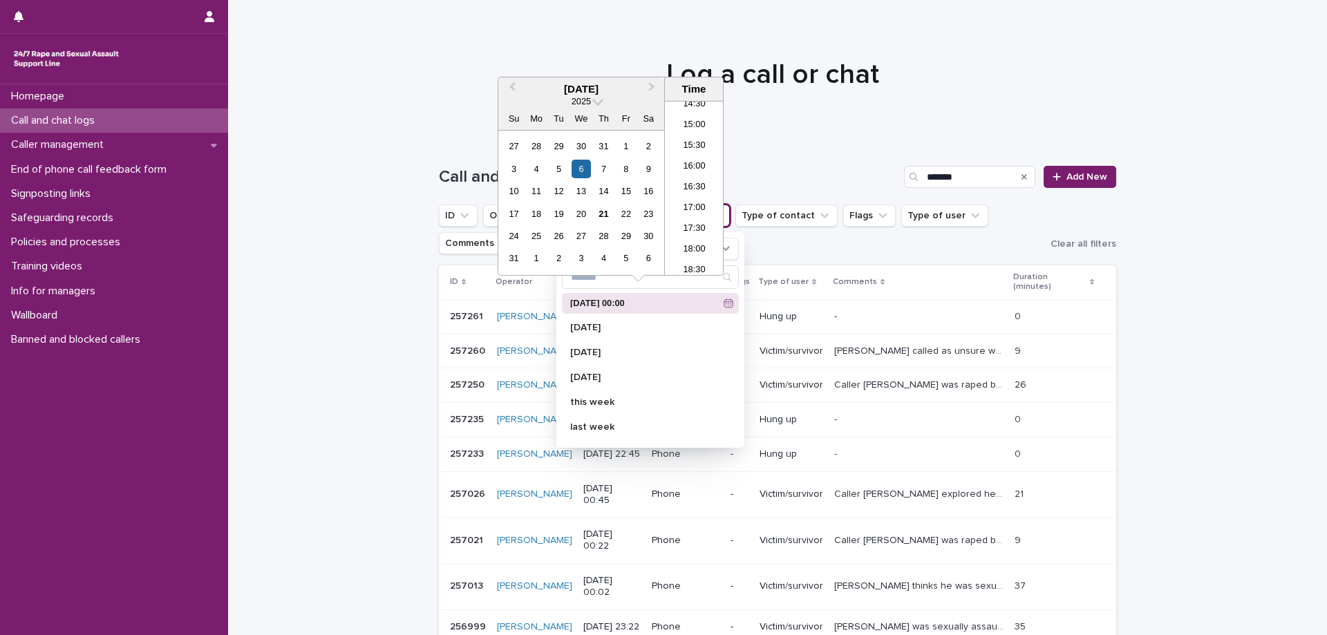
click at [399, 341] on div "Loading... Saving… Loading... Saving… Call and chat logs ******* Add New ID Ope…" at bounding box center [777, 467] width 1099 height 658
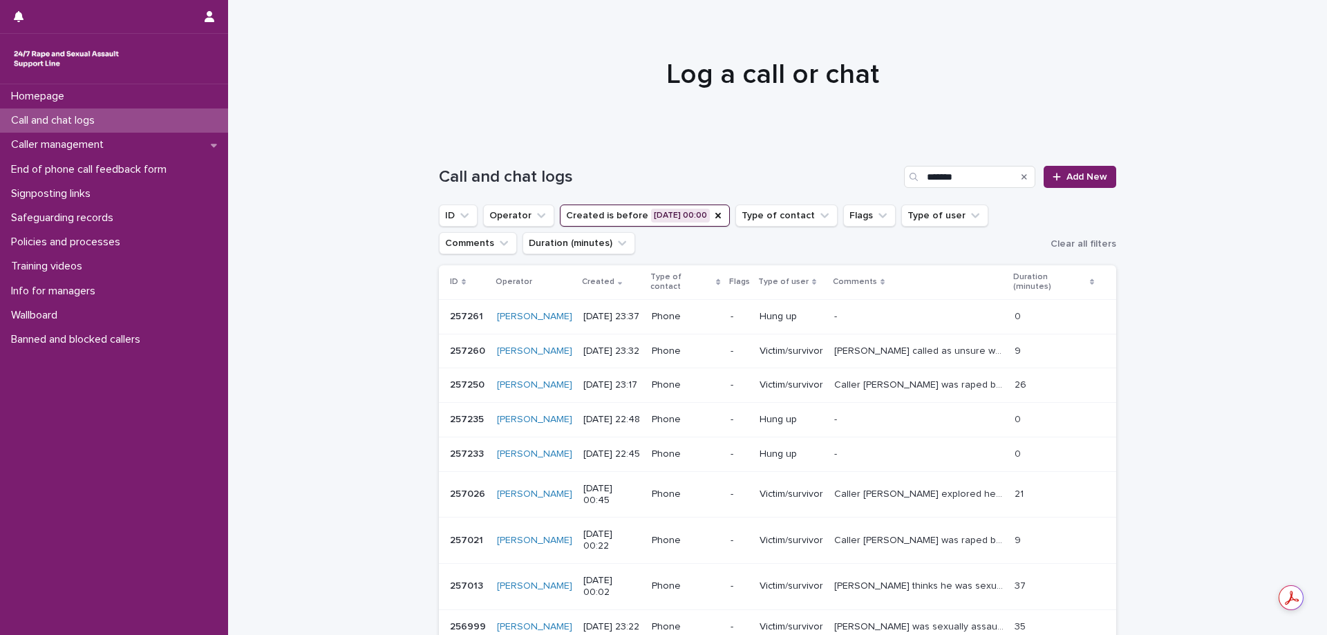
click at [929, 343] on p "Caller Clancy called as unsure what to do with relational issues she is having …" at bounding box center [920, 350] width 172 height 15
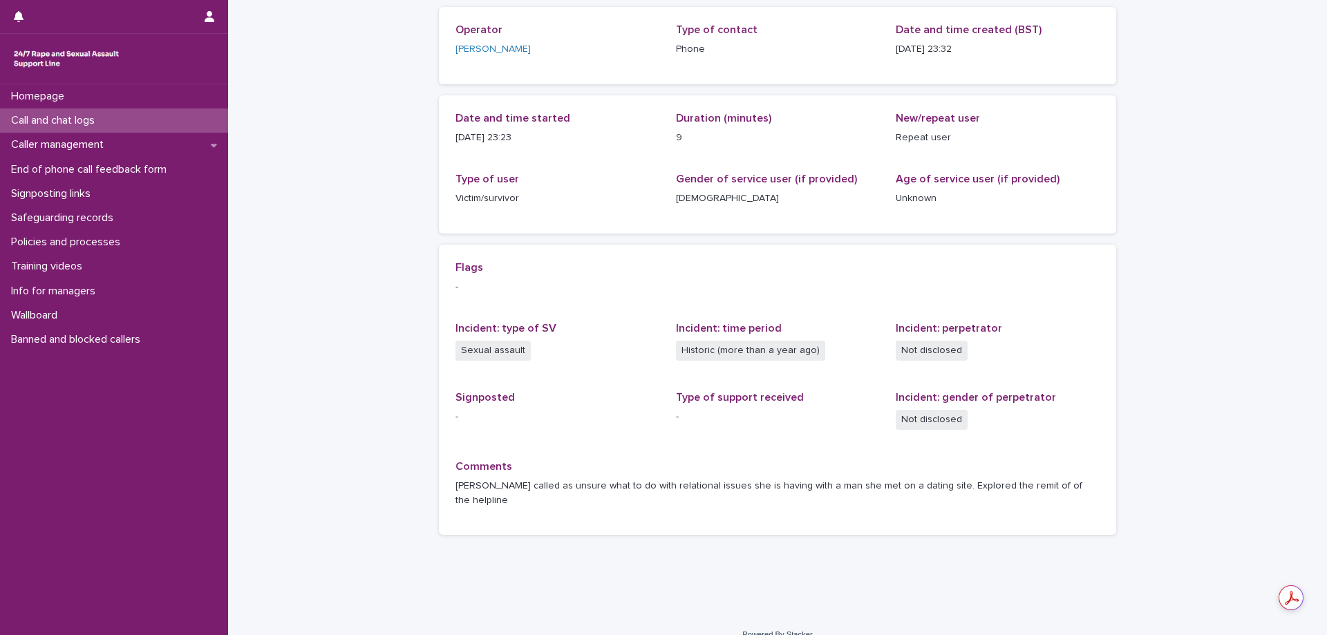
scroll to position [99, 0]
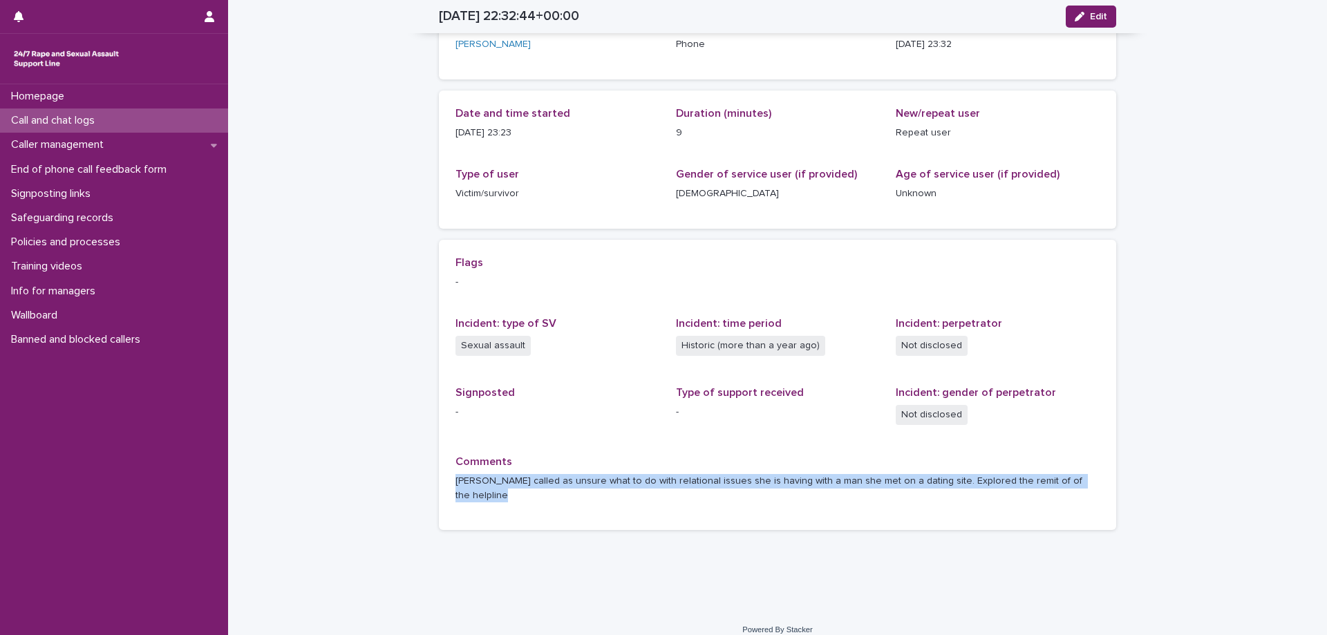
drag, startPoint x: 451, startPoint y: 480, endPoint x: 1095, endPoint y: 491, distance: 644.2
click at [1095, 491] on div "Flags - Incident: type of SV Sexual assault Incident: time period Historic (mor…" at bounding box center [777, 385] width 677 height 291
copy p "Caller Clancy called as unsure what to do with relational issues she is having …"
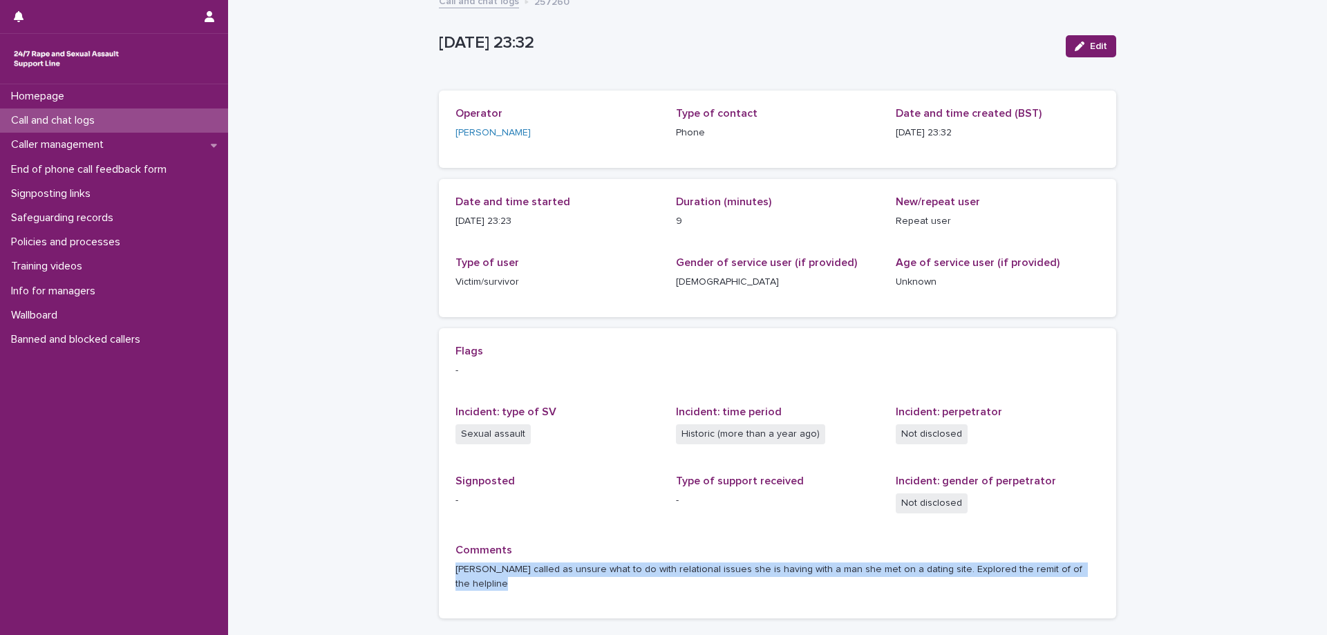
scroll to position [0, 0]
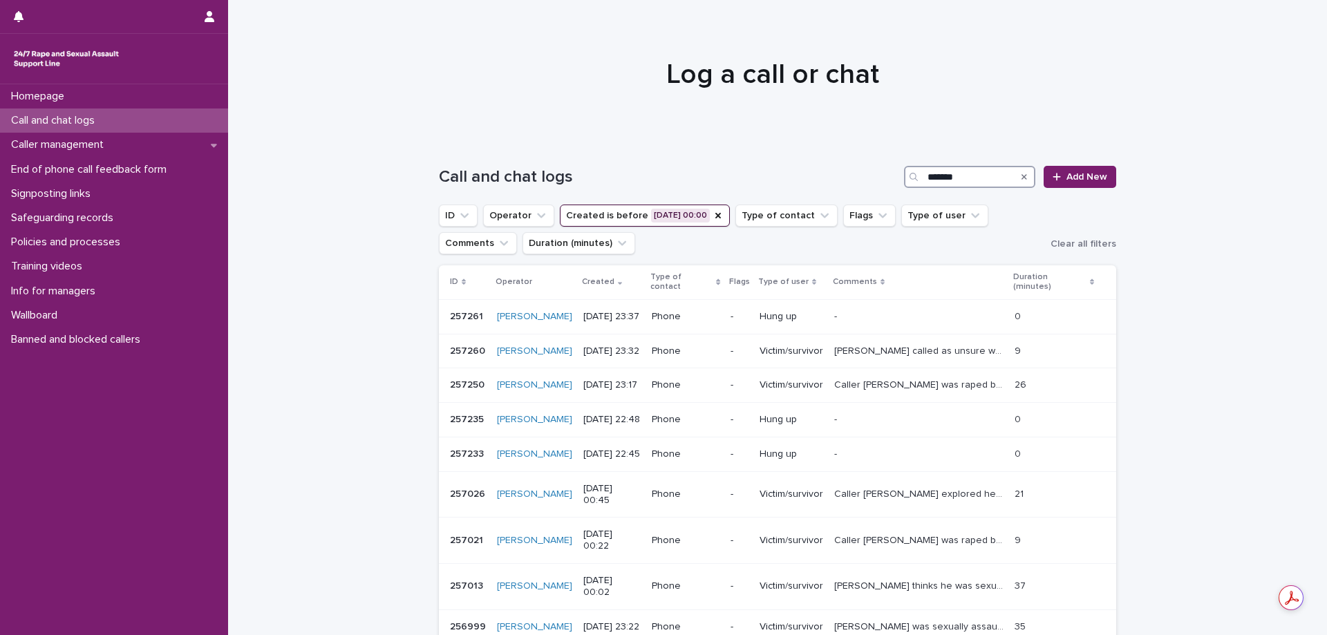
drag, startPoint x: 970, startPoint y: 176, endPoint x: 910, endPoint y: 174, distance: 60.1
click at [910, 174] on div "*******" at bounding box center [969, 177] width 131 height 22
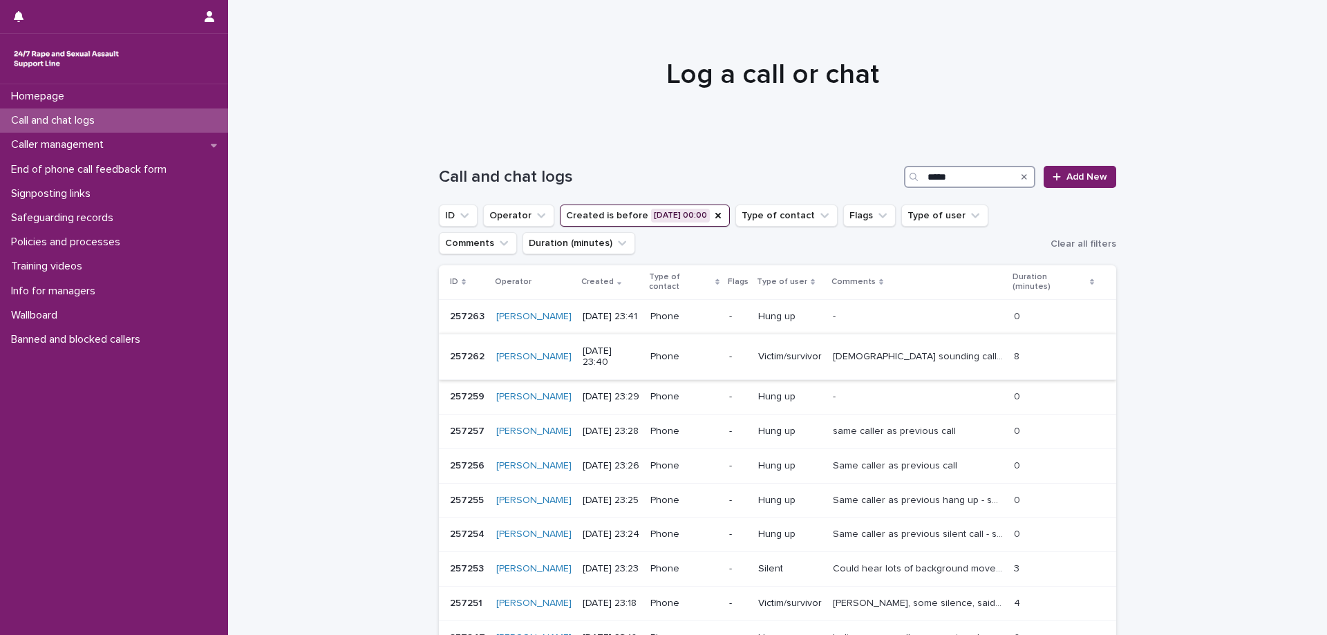
type input "*****"
click at [686, 351] on p "Phone" at bounding box center [684, 357] width 68 height 12
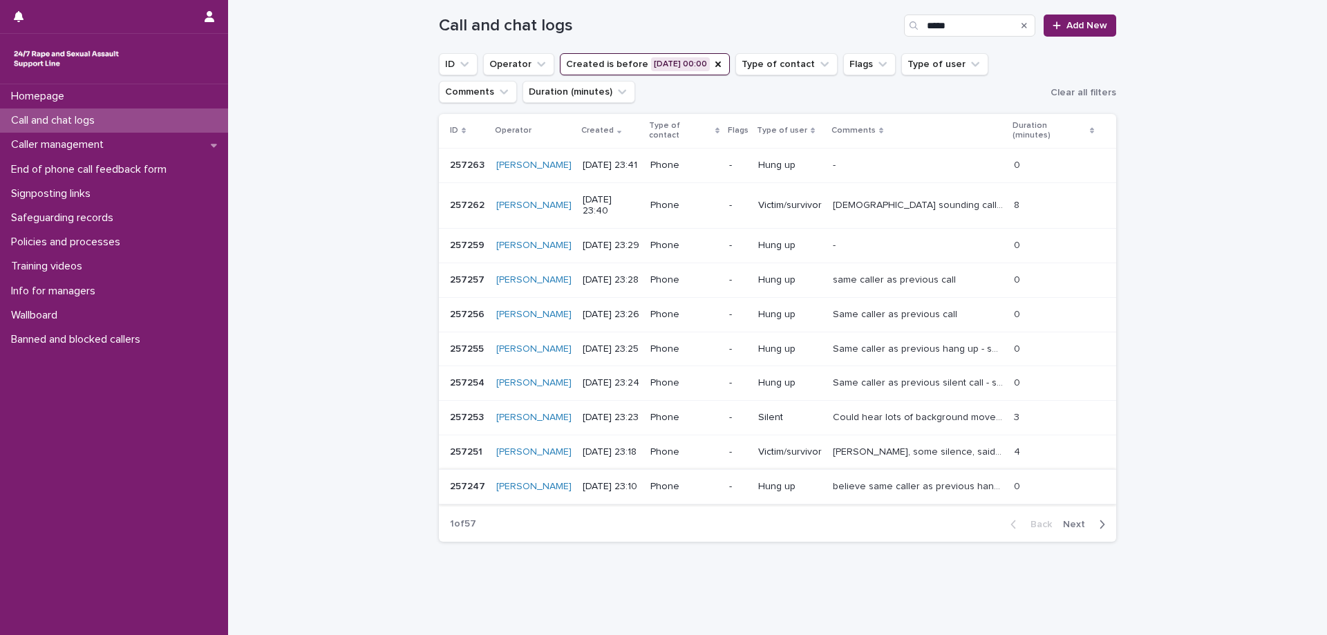
scroll to position [155, 0]
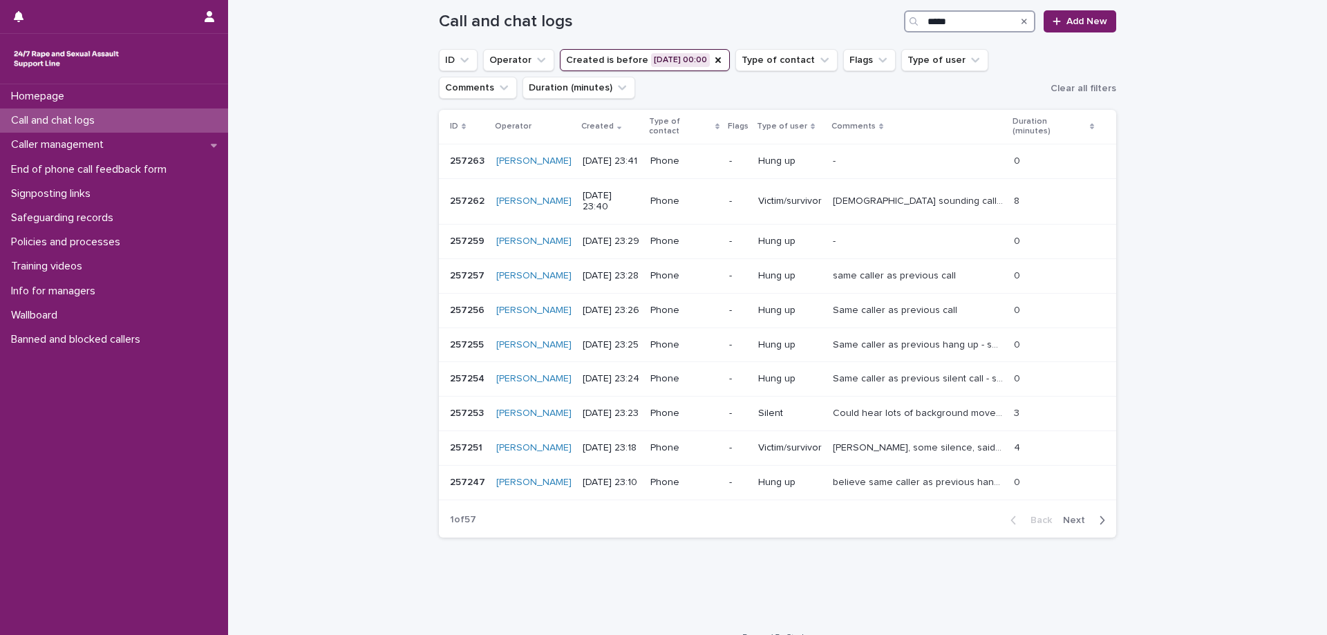
drag, startPoint x: 965, startPoint y: 26, endPoint x: 891, endPoint y: 19, distance: 75.0
click at [891, 19] on div "Call and chat logs ***** Add New" at bounding box center [777, 21] width 677 height 22
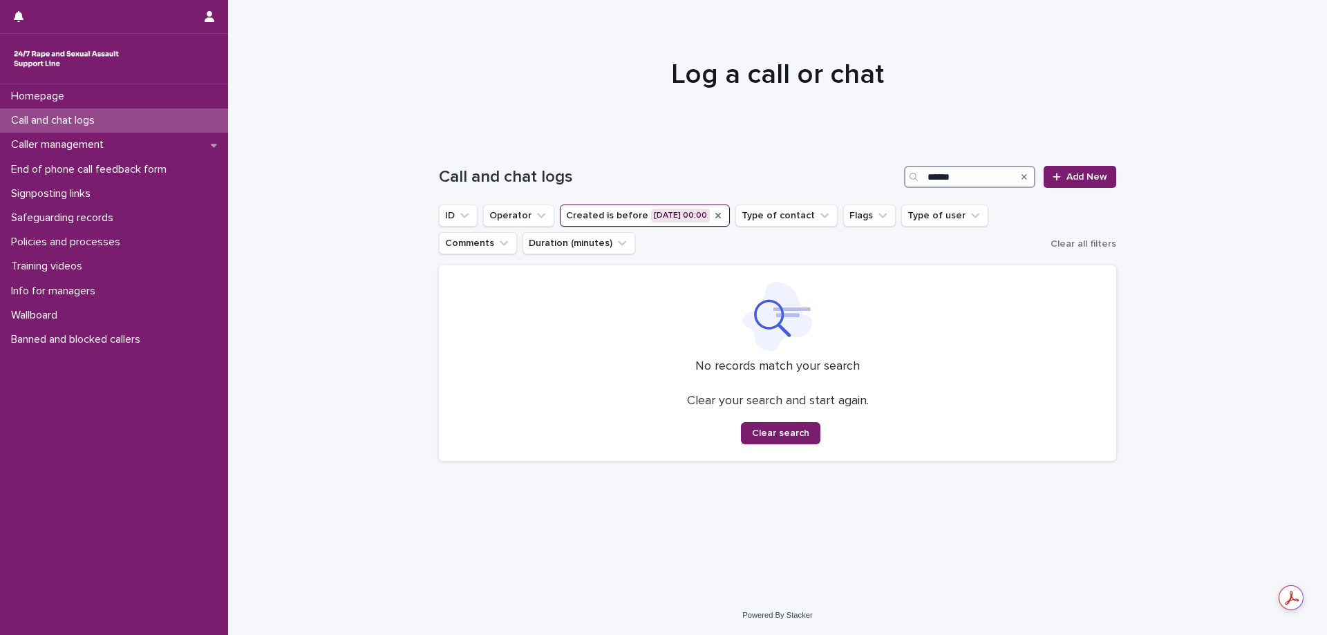
type input "******"
click at [715, 214] on icon "Created" at bounding box center [718, 216] width 6 height 6
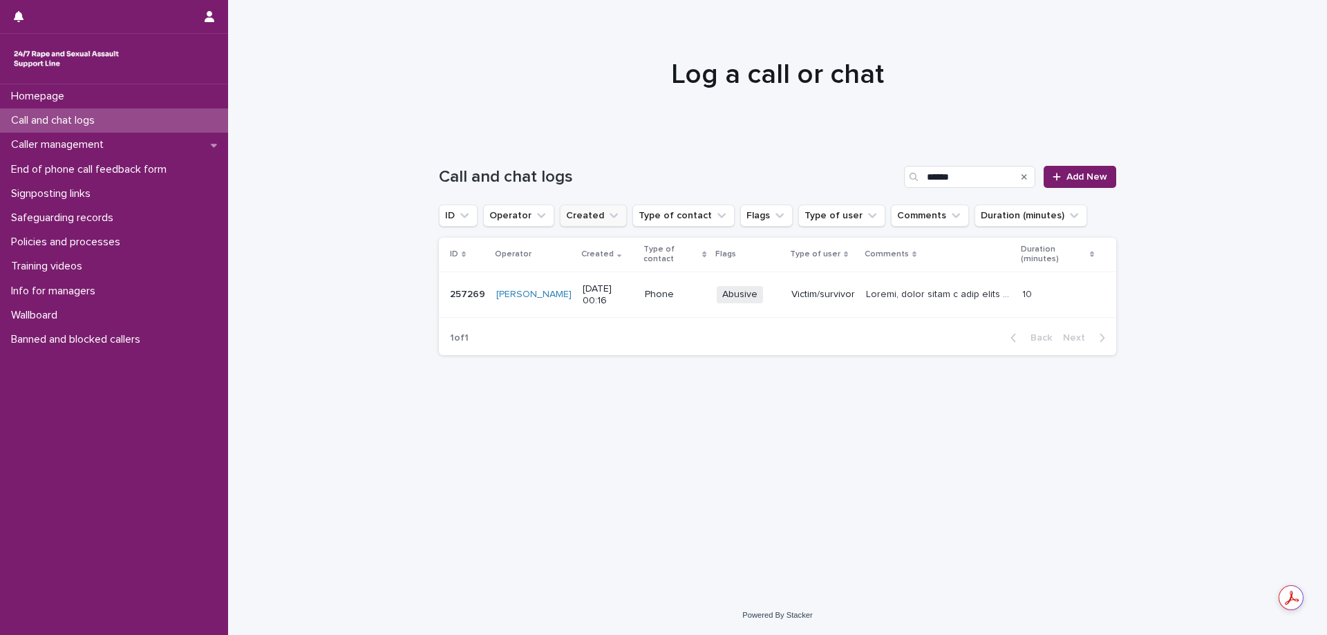
click at [866, 300] on p at bounding box center [940, 293] width 148 height 15
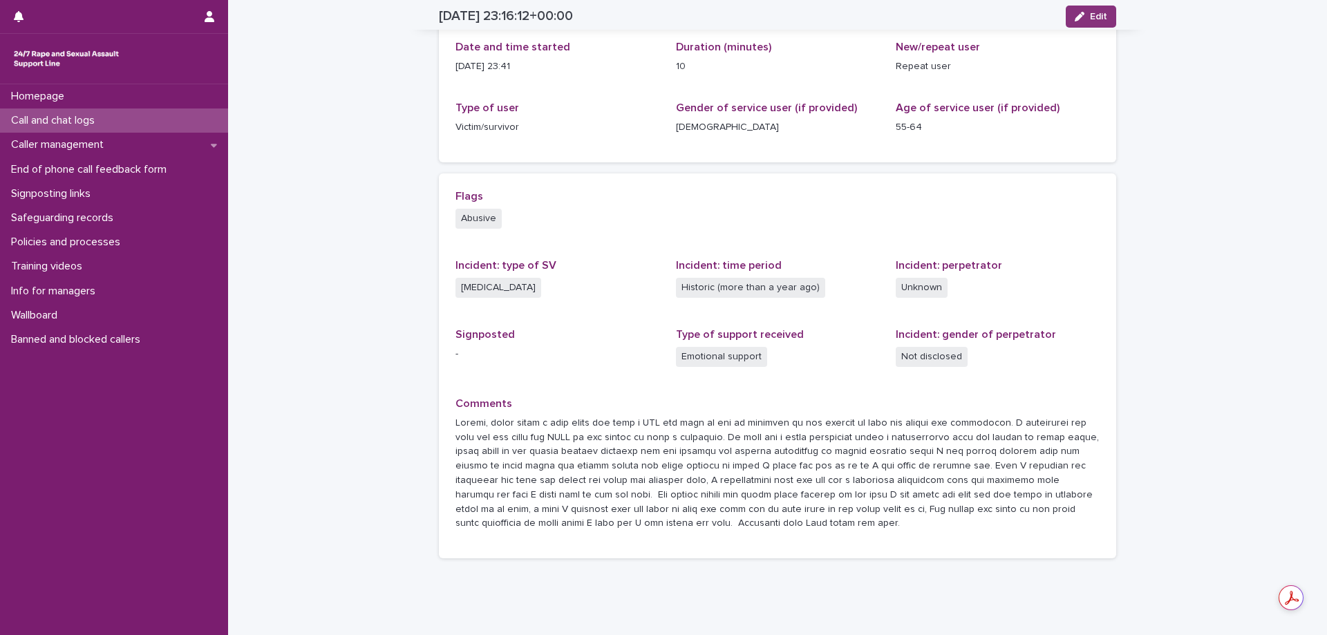
scroll to position [207, 0]
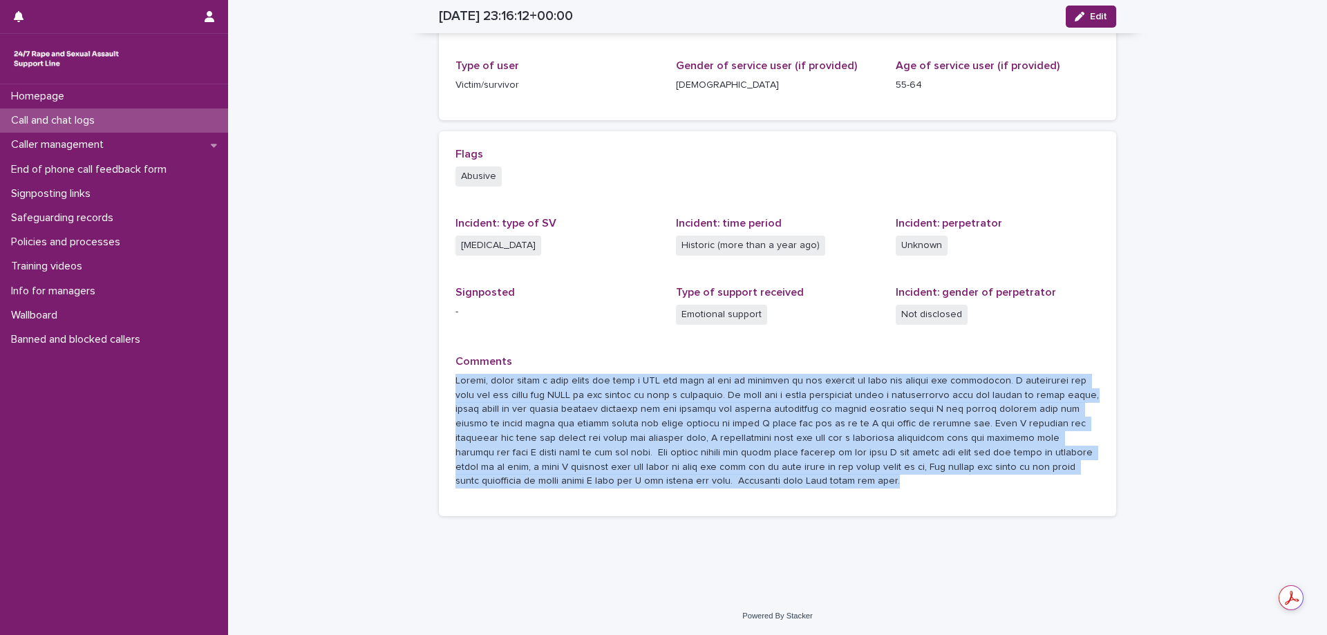
drag, startPoint x: 610, startPoint y: 482, endPoint x: 452, endPoint y: 382, distance: 186.7
click at [455, 382] on p at bounding box center [777, 431] width 644 height 115
copy p "Caller, spoke about a call where she said a HSW was rude to her in relation to …"
